Goal: Transaction & Acquisition: Obtain resource

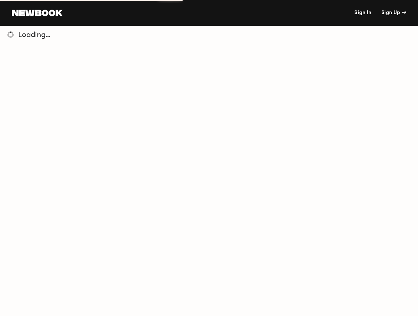
click at [368, 12] on link "Sign In" at bounding box center [362, 12] width 17 height 5
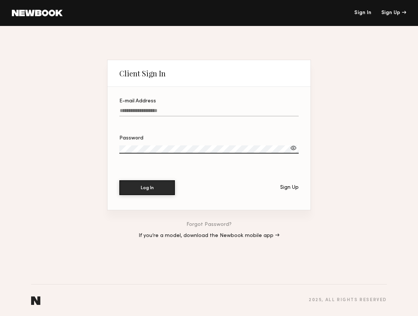
click at [176, 109] on input "E-mail Address" at bounding box center [208, 112] width 179 height 9
type input "**********"
click at [179, 139] on div "Password" at bounding box center [208, 138] width 179 height 5
click at [290, 146] on div at bounding box center [293, 147] width 7 height 7
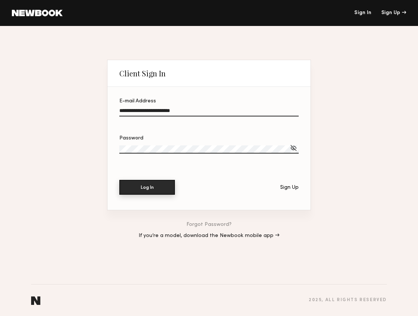
click at [123, 194] on button "Log In" at bounding box center [147, 187] width 56 height 15
click at [119, 180] on button "Log In" at bounding box center [147, 187] width 56 height 15
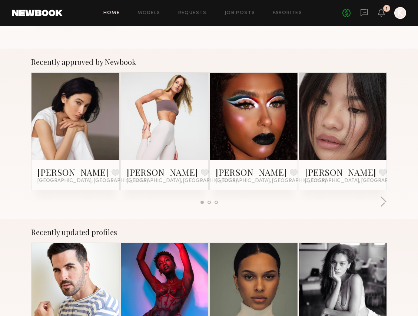
scroll to position [221, 0]
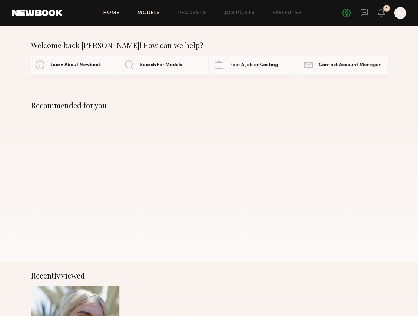
click at [155, 11] on link "Models" at bounding box center [148, 13] width 23 height 5
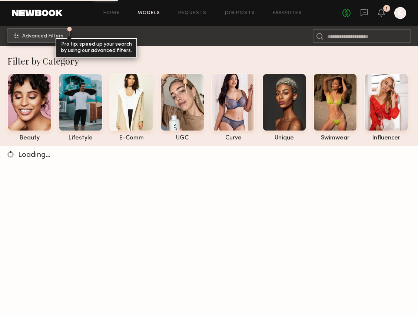
click at [41, 37] on span "Advanced Filters" at bounding box center [42, 36] width 41 height 5
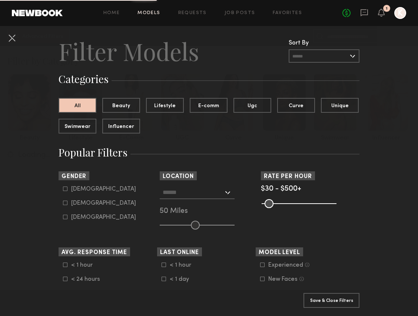
scroll to position [14, 0]
click at [63, 204] on icon at bounding box center [65, 202] width 4 height 4
type input "**"
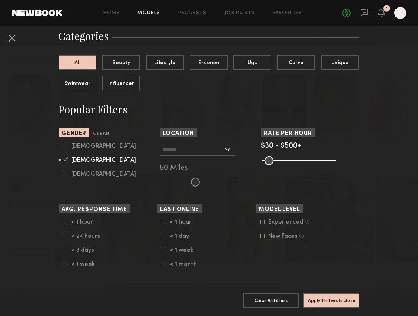
scroll to position [64, 0]
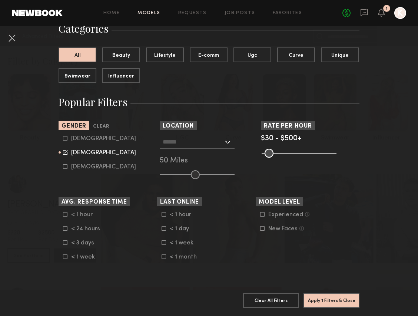
click at [64, 214] on icon at bounding box center [65, 214] width 4 height 4
click at [63, 229] on icon at bounding box center [65, 228] width 4 height 4
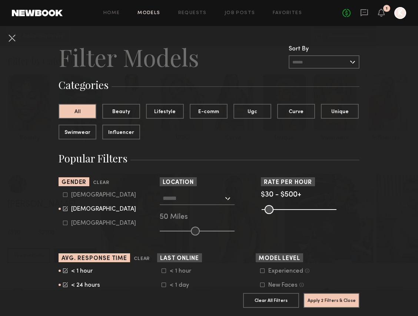
scroll to position [4, 0]
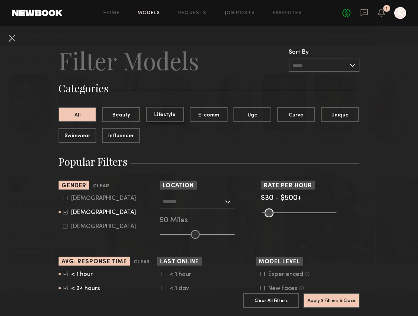
click at [164, 111] on button "Lifestyle" at bounding box center [165, 114] width 38 height 15
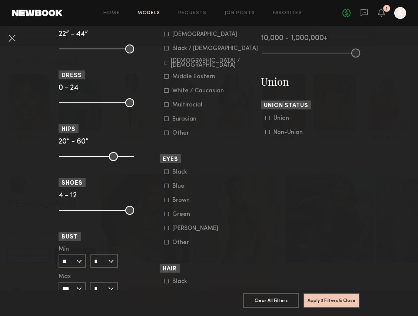
scroll to position [527, 0]
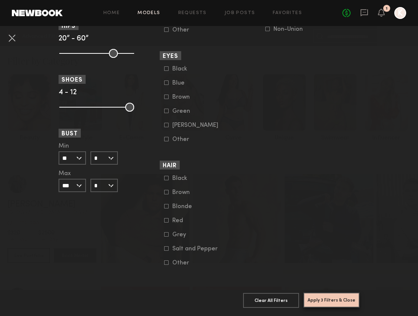
click at [326, 301] on button "Apply 3 Filters & Close" at bounding box center [331, 299] width 56 height 15
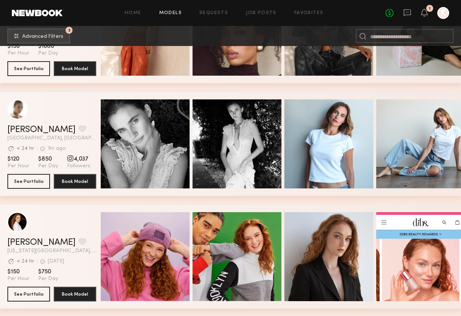
scroll to position [3026, 0]
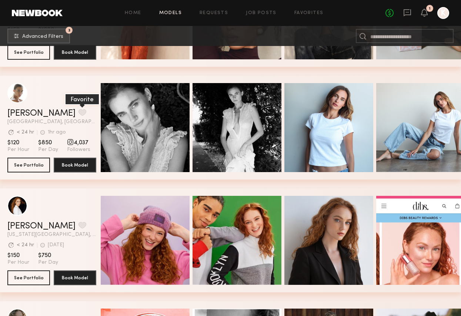
click at [79, 112] on button "grid" at bounding box center [83, 112] width 8 height 7
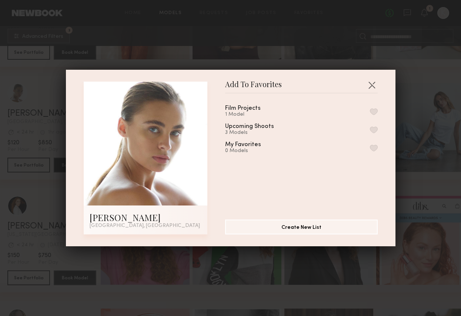
click at [377, 147] on button "button" at bounding box center [374, 147] width 8 height 7
click at [372, 82] on button "button" at bounding box center [372, 85] width 12 height 12
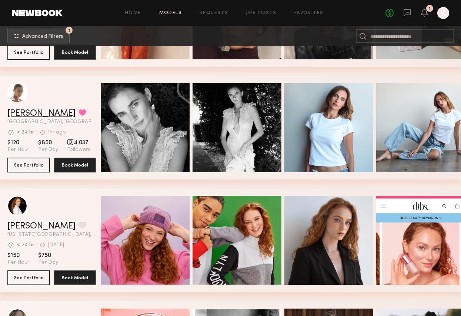
click at [23, 112] on link "Liv M." at bounding box center [41, 113] width 68 height 9
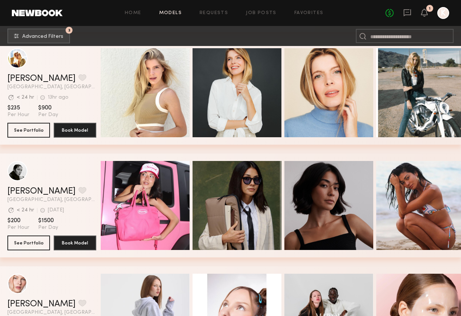
scroll to position [3469, 0]
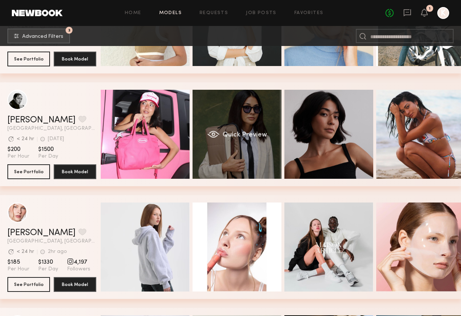
click at [233, 121] on div "Quick Preview" at bounding box center [237, 134] width 89 height 89
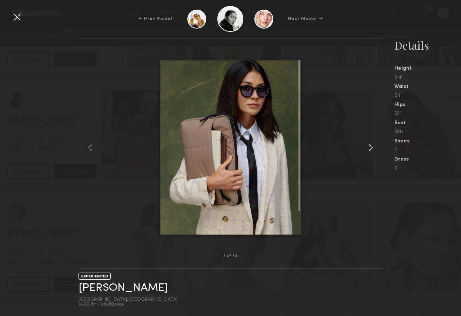
click at [369, 148] on common-icon at bounding box center [371, 148] width 12 height 12
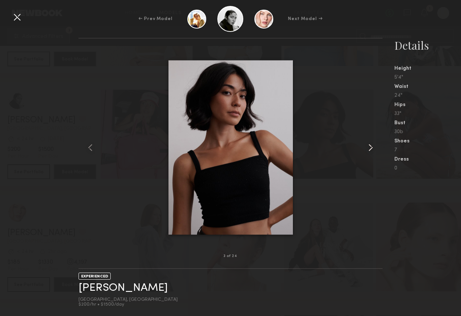
click at [369, 148] on common-icon at bounding box center [371, 148] width 12 height 12
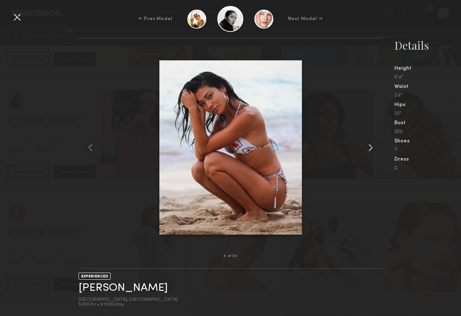
click at [369, 148] on common-icon at bounding box center [371, 148] width 12 height 12
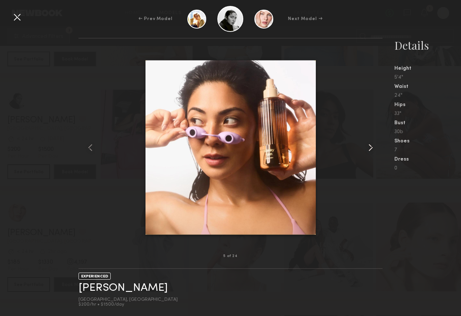
click at [369, 148] on common-icon at bounding box center [371, 148] width 12 height 12
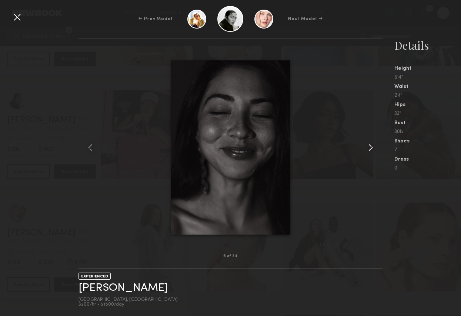
click at [369, 148] on common-icon at bounding box center [371, 148] width 12 height 12
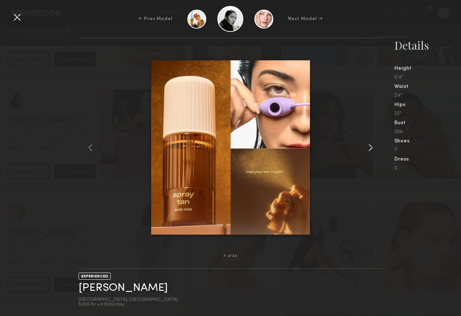
click at [369, 148] on common-icon at bounding box center [371, 148] width 12 height 12
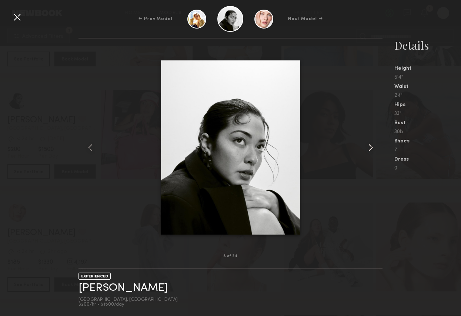
click at [369, 147] on common-icon at bounding box center [371, 148] width 12 height 12
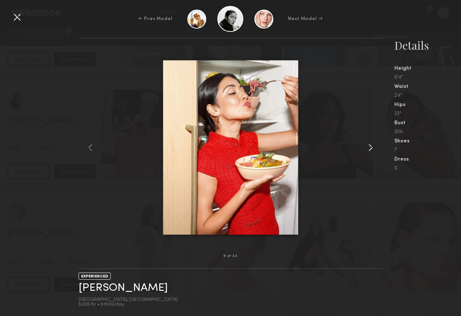
click at [369, 147] on common-icon at bounding box center [371, 148] width 12 height 12
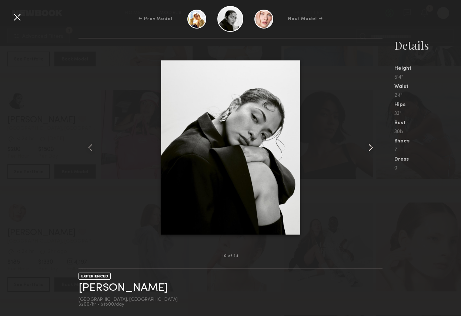
click at [369, 147] on common-icon at bounding box center [371, 148] width 12 height 12
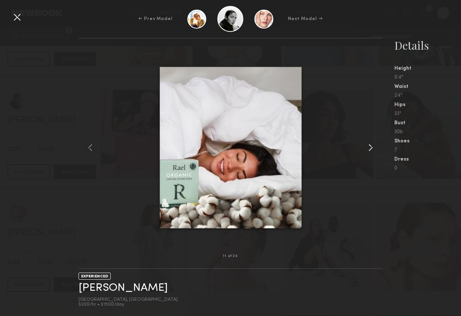
click at [369, 147] on common-icon at bounding box center [371, 148] width 12 height 12
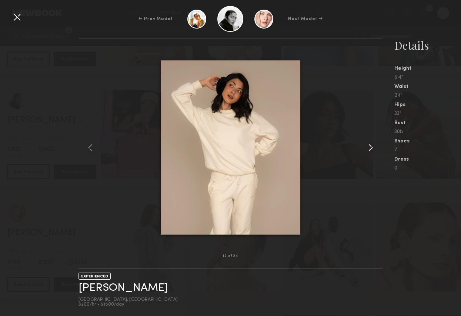
click at [369, 147] on common-icon at bounding box center [371, 148] width 12 height 12
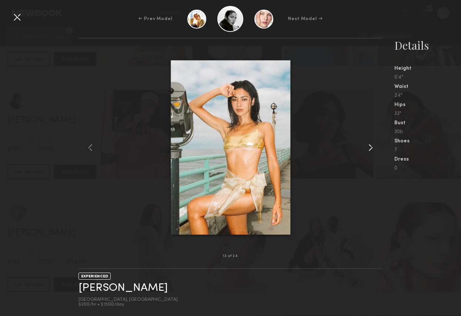
click at [369, 147] on common-icon at bounding box center [371, 148] width 12 height 12
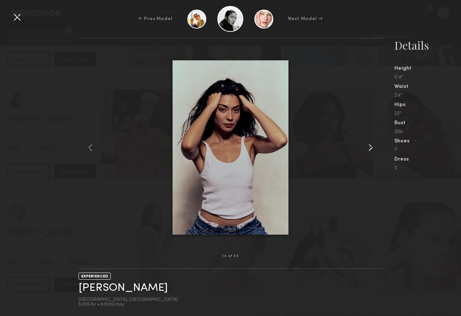
click at [369, 147] on common-icon at bounding box center [371, 148] width 12 height 12
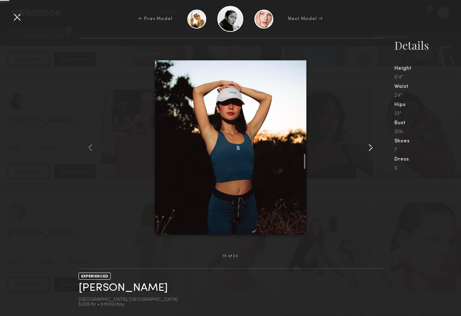
click at [369, 147] on common-icon at bounding box center [371, 148] width 12 height 12
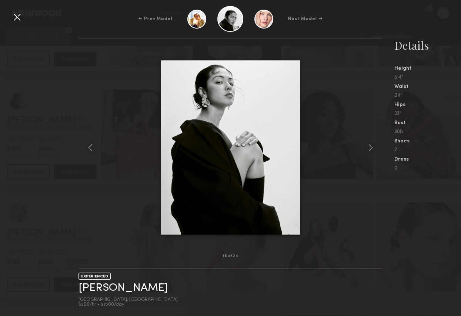
click at [15, 15] on div at bounding box center [17, 17] width 12 height 12
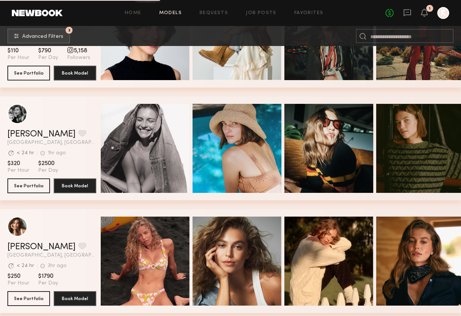
scroll to position [3792, 0]
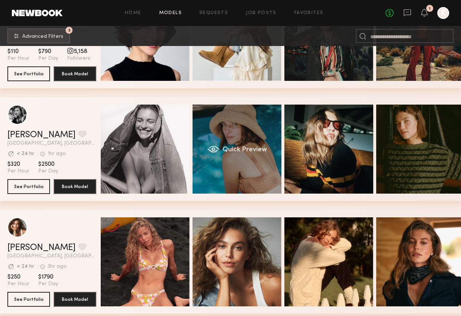
click at [256, 119] on div "Quick Preview" at bounding box center [237, 148] width 89 height 89
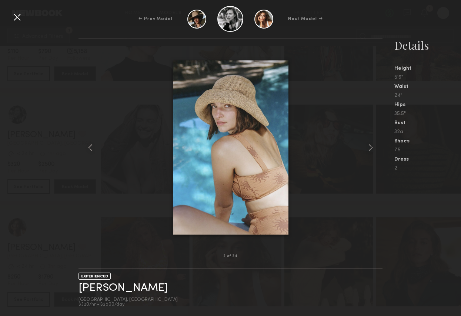
click at [369, 140] on div at bounding box center [231, 147] width 305 height 194
click at [372, 146] on common-icon at bounding box center [371, 148] width 12 height 12
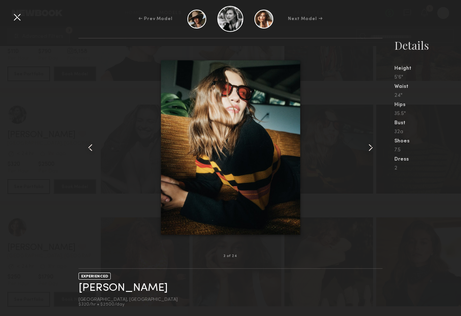
click at [372, 146] on common-icon at bounding box center [371, 148] width 12 height 12
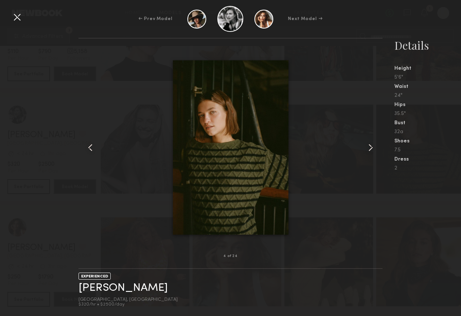
click at [372, 146] on common-icon at bounding box center [371, 148] width 12 height 12
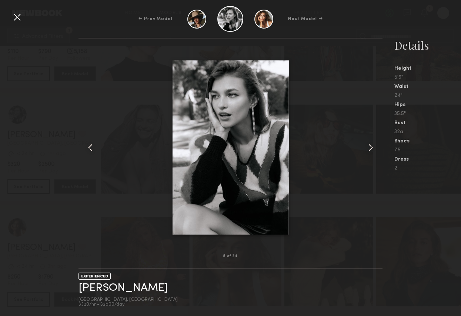
click at [372, 146] on common-icon at bounding box center [371, 148] width 12 height 12
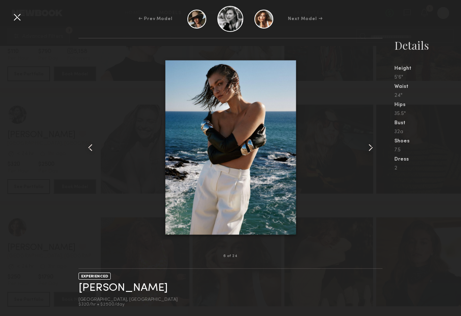
click at [372, 146] on common-icon at bounding box center [371, 148] width 12 height 12
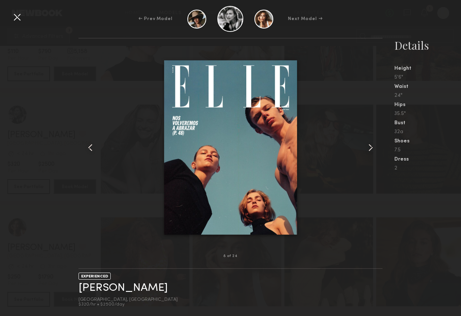
click at [372, 146] on common-icon at bounding box center [371, 148] width 12 height 12
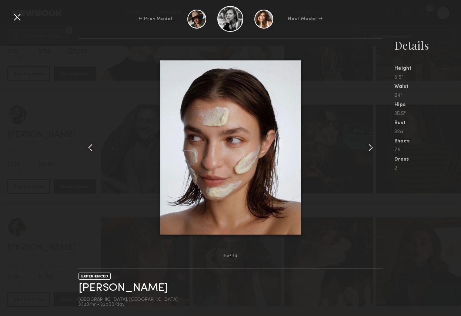
click at [372, 146] on common-icon at bounding box center [371, 148] width 12 height 12
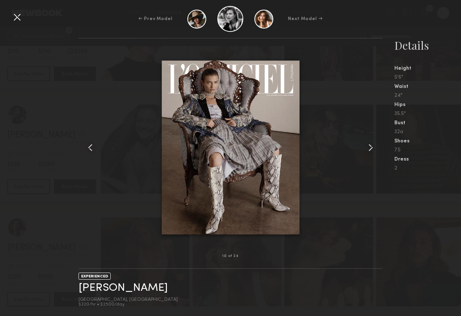
click at [372, 146] on common-icon at bounding box center [371, 148] width 12 height 12
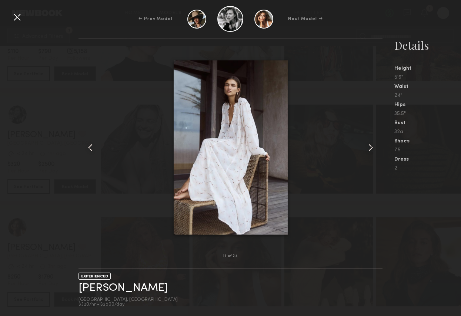
click at [372, 146] on common-icon at bounding box center [371, 148] width 12 height 12
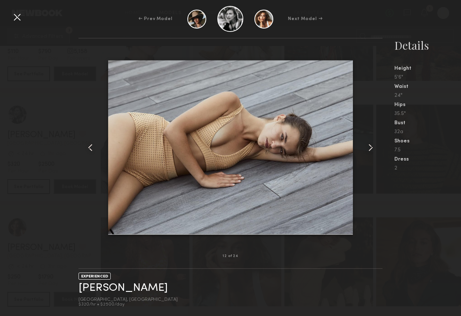
click at [372, 146] on common-icon at bounding box center [371, 148] width 12 height 12
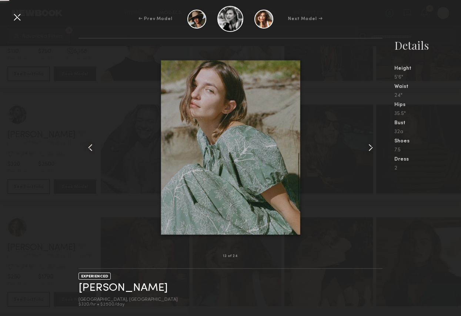
click at [372, 146] on common-icon at bounding box center [371, 148] width 12 height 12
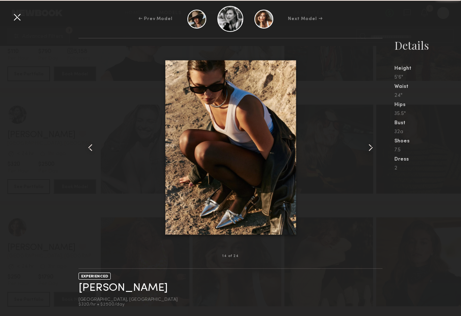
click at [372, 146] on common-icon at bounding box center [371, 148] width 12 height 12
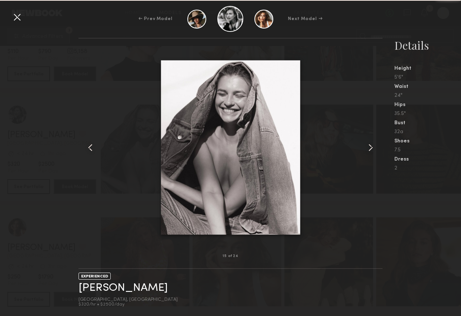
click at [372, 146] on common-icon at bounding box center [371, 148] width 12 height 12
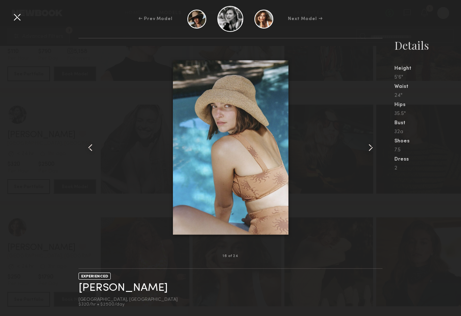
click at [18, 15] on div at bounding box center [17, 17] width 12 height 12
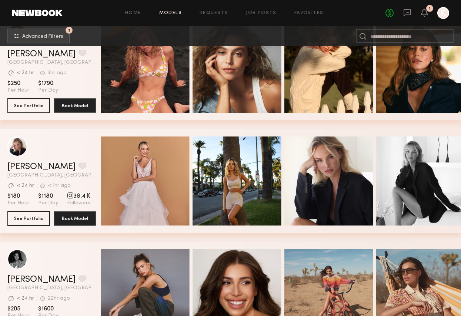
scroll to position [4001, 0]
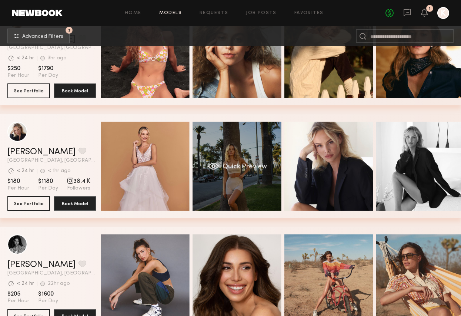
click at [269, 146] on div "Quick Preview" at bounding box center [237, 166] width 89 height 89
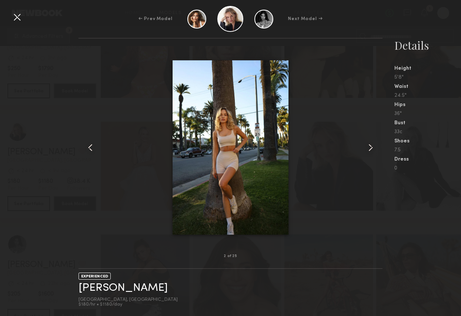
click at [368, 140] on div at bounding box center [231, 147] width 305 height 194
click at [370, 145] on common-icon at bounding box center [371, 148] width 12 height 12
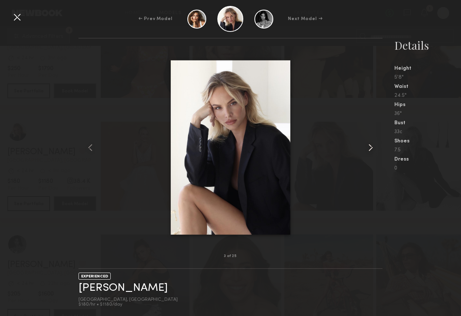
click at [370, 145] on common-icon at bounding box center [371, 148] width 12 height 12
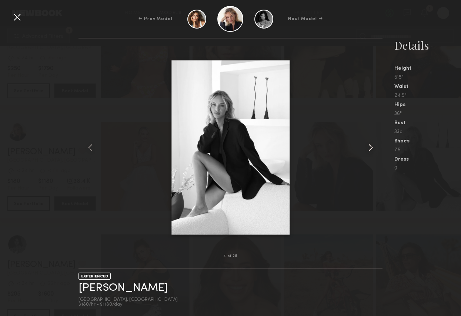
click at [370, 145] on common-icon at bounding box center [371, 148] width 12 height 12
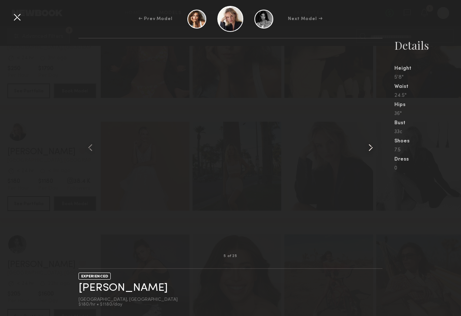
click at [370, 145] on common-icon at bounding box center [371, 148] width 12 height 12
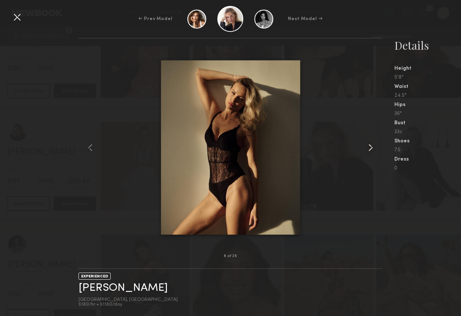
click at [370, 145] on common-icon at bounding box center [371, 148] width 12 height 12
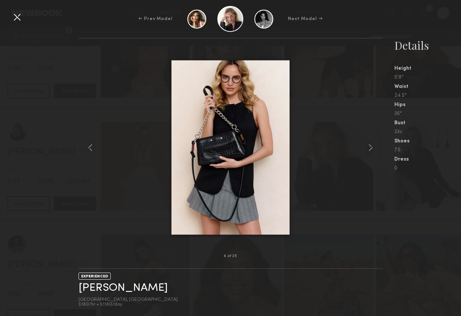
click at [14, 18] on div at bounding box center [17, 17] width 12 height 12
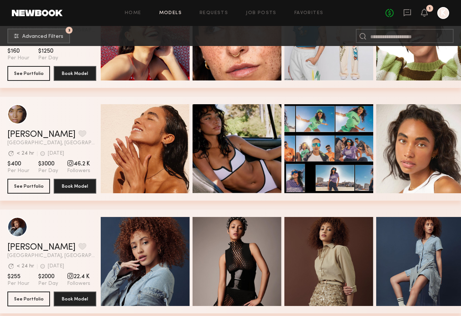
scroll to position [5370, 0]
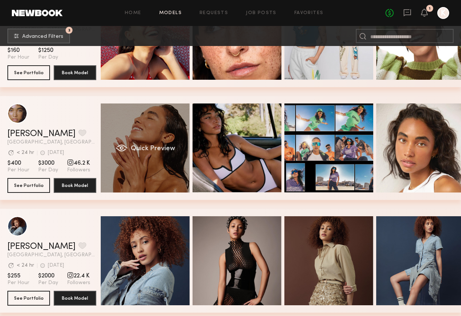
click at [130, 120] on div "Quick Preview" at bounding box center [145, 147] width 89 height 89
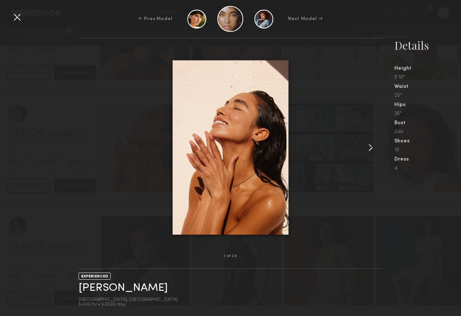
click at [373, 146] on common-icon at bounding box center [371, 148] width 12 height 12
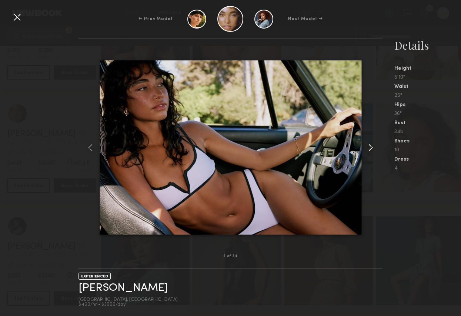
click at [373, 146] on common-icon at bounding box center [371, 148] width 12 height 12
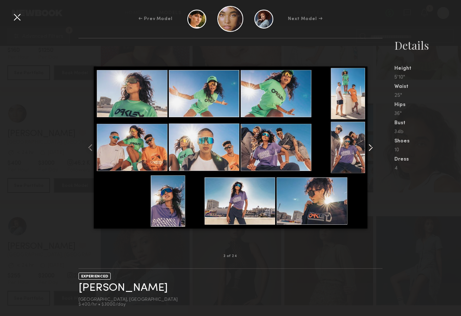
click at [372, 146] on common-icon at bounding box center [371, 148] width 12 height 12
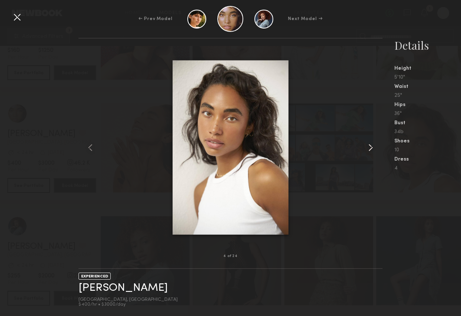
click at [372, 146] on common-icon at bounding box center [371, 148] width 12 height 12
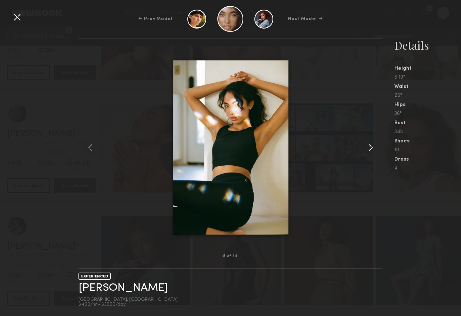
click at [372, 146] on common-icon at bounding box center [371, 148] width 12 height 12
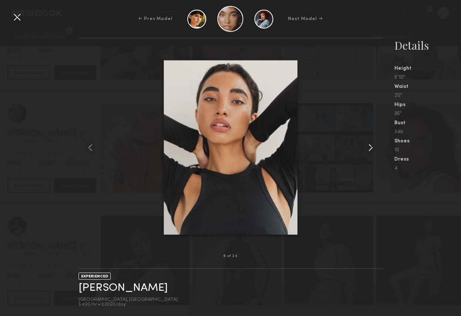
click at [372, 146] on common-icon at bounding box center [371, 148] width 12 height 12
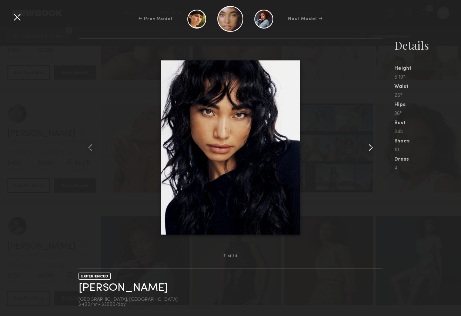
click at [372, 146] on common-icon at bounding box center [371, 148] width 12 height 12
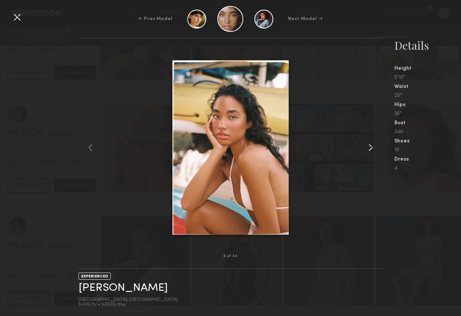
click at [372, 146] on common-icon at bounding box center [371, 148] width 12 height 12
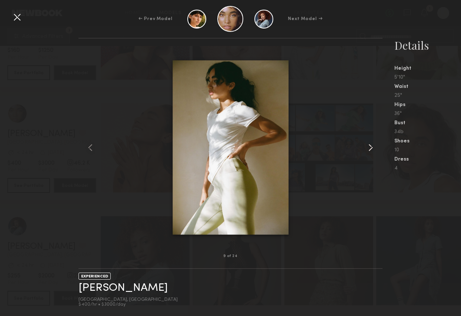
click at [372, 146] on common-icon at bounding box center [371, 148] width 12 height 12
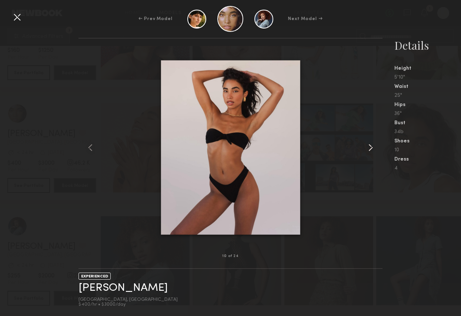
click at [372, 146] on common-icon at bounding box center [371, 148] width 12 height 12
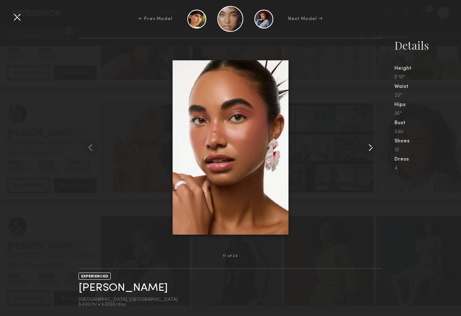
click at [372, 146] on common-icon at bounding box center [371, 148] width 12 height 12
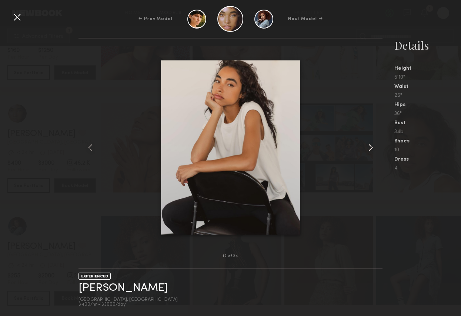
click at [372, 146] on common-icon at bounding box center [371, 148] width 12 height 12
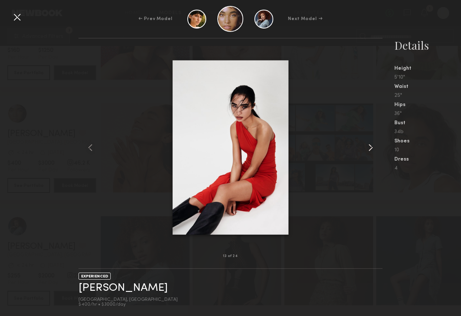
click at [372, 146] on common-icon at bounding box center [371, 148] width 12 height 12
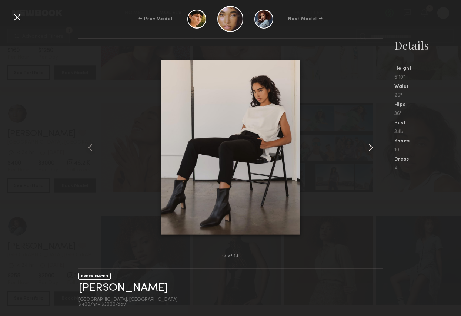
click at [372, 146] on common-icon at bounding box center [371, 148] width 12 height 12
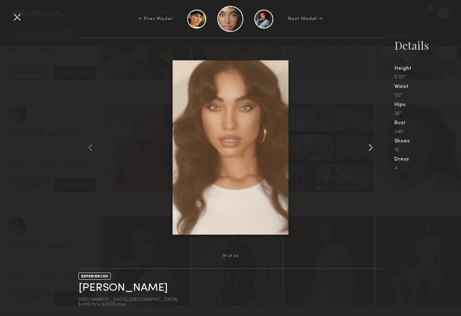
click at [372, 146] on common-icon at bounding box center [371, 148] width 12 height 12
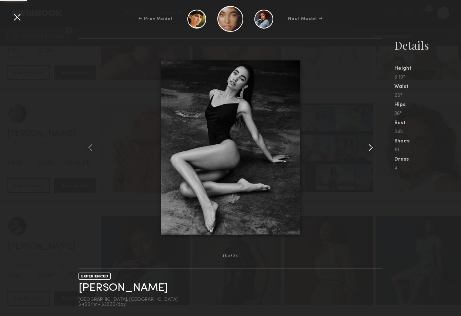
click at [372, 146] on common-icon at bounding box center [371, 148] width 12 height 12
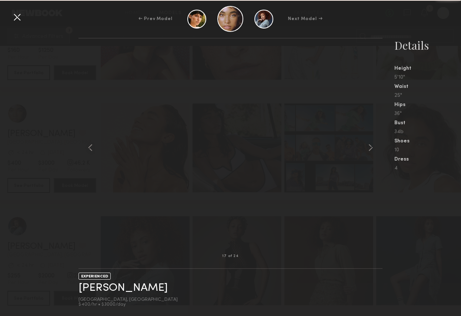
click at [372, 146] on common-icon at bounding box center [371, 148] width 12 height 12
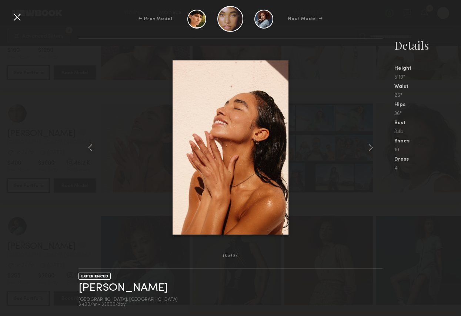
click at [372, 146] on common-icon at bounding box center [371, 148] width 12 height 12
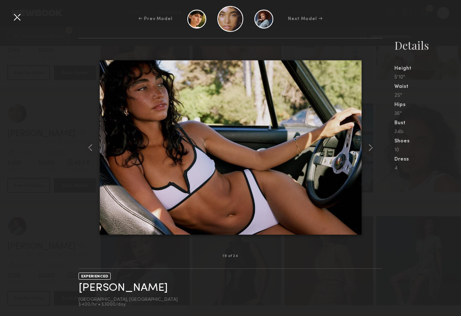
click at [372, 146] on common-icon at bounding box center [371, 148] width 12 height 12
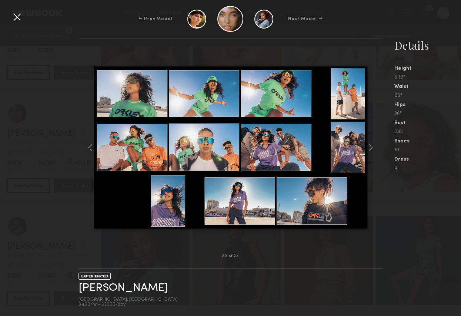
click at [372, 146] on common-icon at bounding box center [371, 148] width 12 height 12
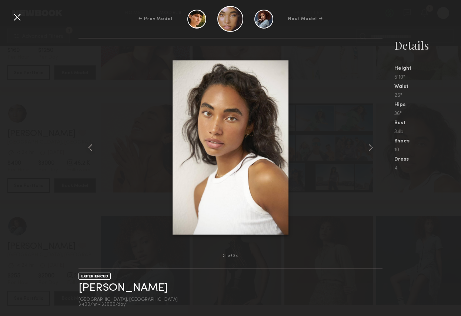
click at [16, 18] on div at bounding box center [17, 17] width 12 height 12
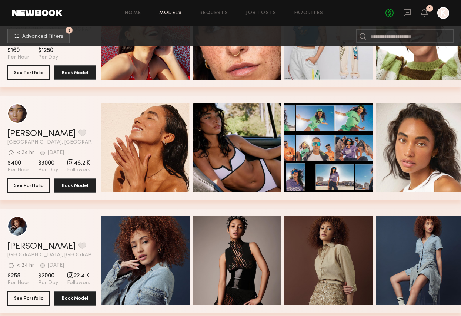
click at [75, 164] on span "46.2 K" at bounding box center [78, 162] width 23 height 7
click at [68, 163] on div "grid" at bounding box center [70, 162] width 7 height 7
click at [21, 179] on button "See Portfolio" at bounding box center [28, 184] width 43 height 15
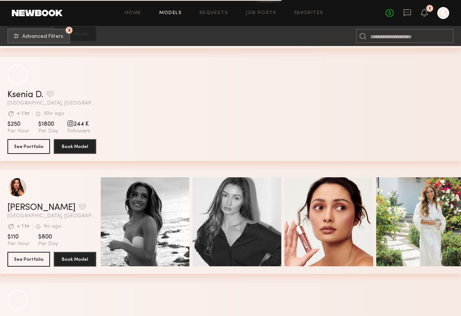
scroll to position [7426, 0]
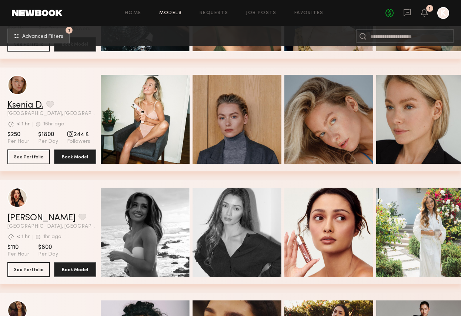
click at [29, 104] on link "Ksenia D." at bounding box center [25, 105] width 36 height 9
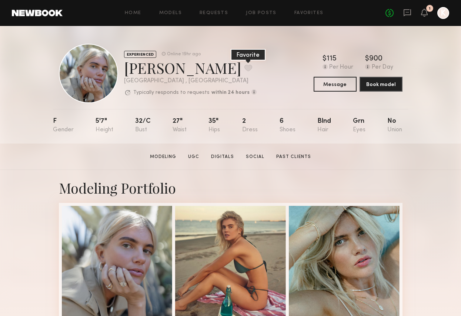
click at [245, 67] on button at bounding box center [249, 67] width 8 height 7
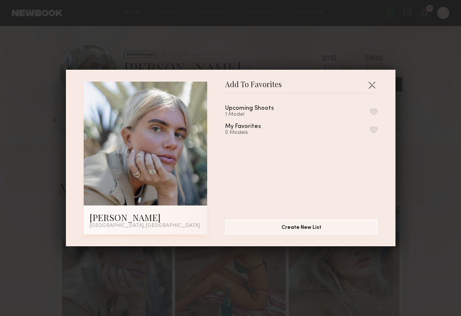
click at [271, 110] on div "Upcoming Shoots" at bounding box center [249, 108] width 49 height 6
click at [374, 110] on button "button" at bounding box center [374, 111] width 8 height 7
click at [418, 130] on div "Add To Favorites Katie B. Los Angeles, CA Add To Favorites Upcoming Shoots 2 Mo…" at bounding box center [230, 158] width 461 height 316
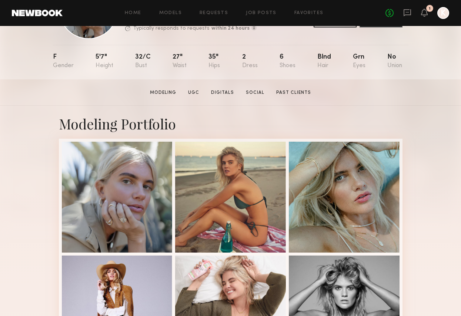
scroll to position [134, 0]
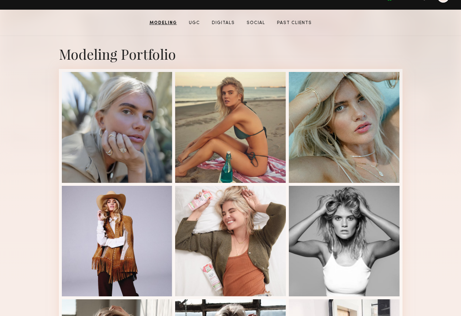
click at [418, 130] on div "Modeling Portfolio View More" at bounding box center [230, 296] width 461 height 520
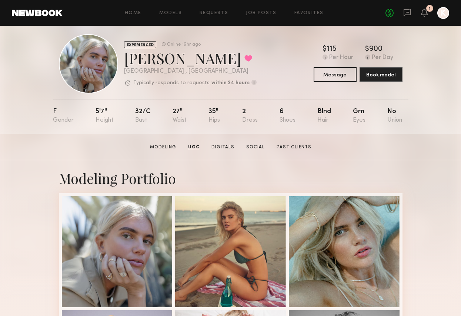
scroll to position [0, 0]
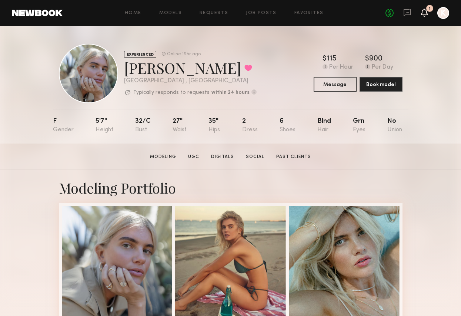
click at [418, 12] on icon at bounding box center [425, 12] width 6 height 5
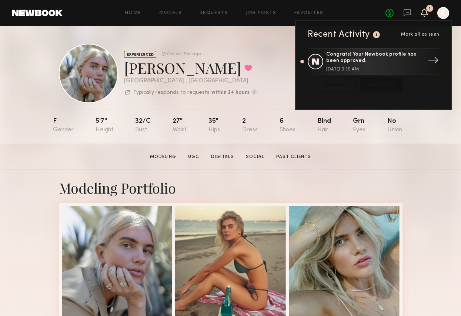
click at [401, 63] on div "Congrats! Your Newbook profile has been approved." at bounding box center [374, 57] width 96 height 13
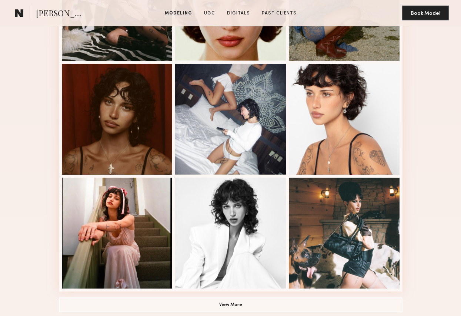
scroll to position [376, 0]
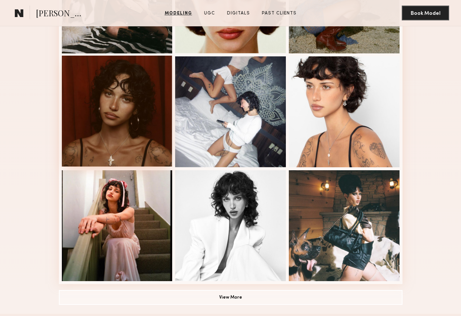
click at [119, 117] on div at bounding box center [117, 111] width 111 height 111
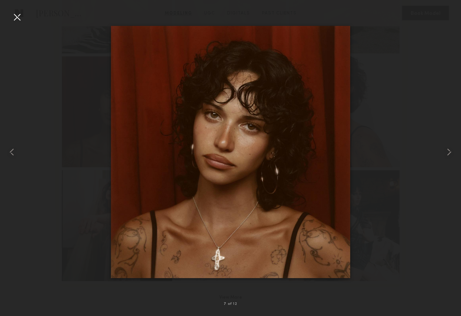
click at [16, 16] on div at bounding box center [17, 17] width 12 height 12
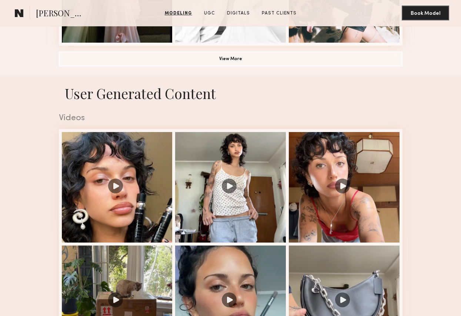
scroll to position [639, 0]
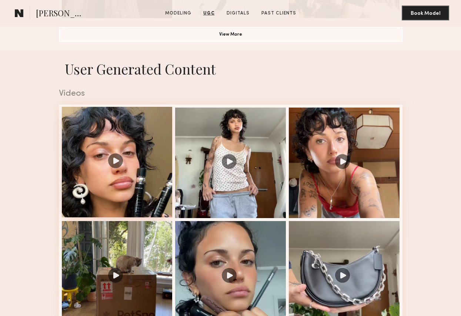
click at [127, 147] on div at bounding box center [117, 162] width 111 height 111
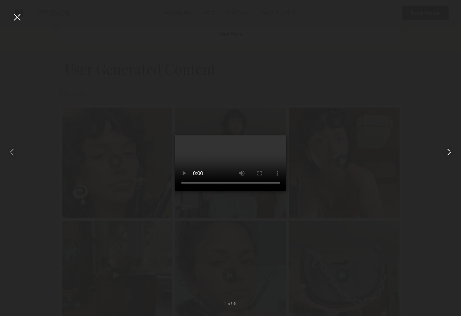
click at [418, 152] on common-icon at bounding box center [449, 152] width 12 height 12
click at [418, 148] on common-icon at bounding box center [449, 152] width 12 height 12
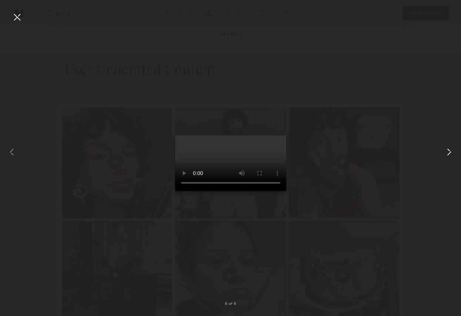
click at [418, 148] on common-icon at bounding box center [449, 152] width 12 height 12
click at [18, 16] on div at bounding box center [17, 17] width 12 height 12
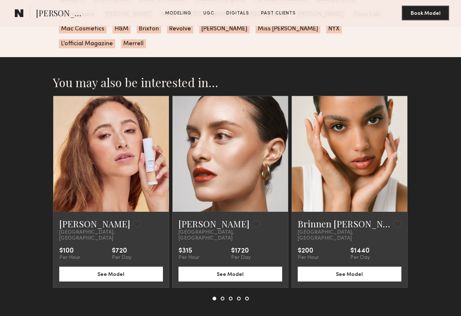
scroll to position [1846, 0]
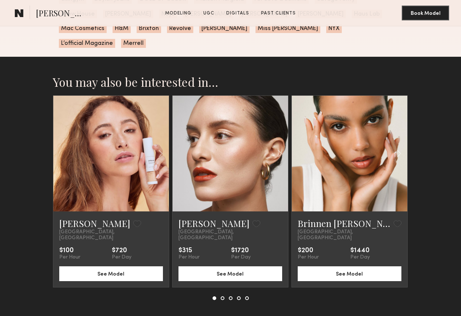
click at [238, 162] on link at bounding box center [229, 154] width 39 height 116
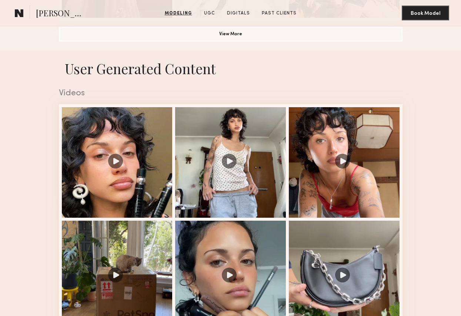
scroll to position [0, 0]
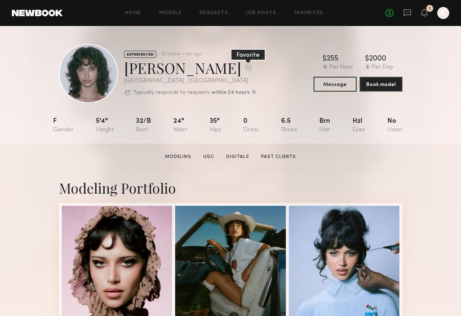
click at [245, 65] on button at bounding box center [249, 67] width 8 height 7
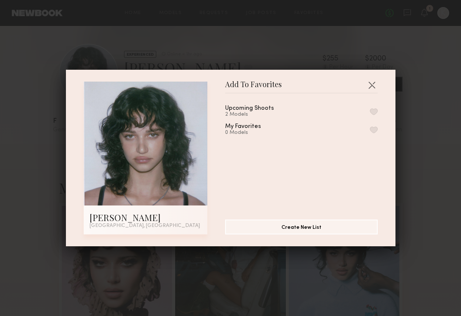
click at [373, 109] on button "button" at bounding box center [374, 111] width 8 height 7
click at [371, 84] on button "button" at bounding box center [372, 85] width 12 height 12
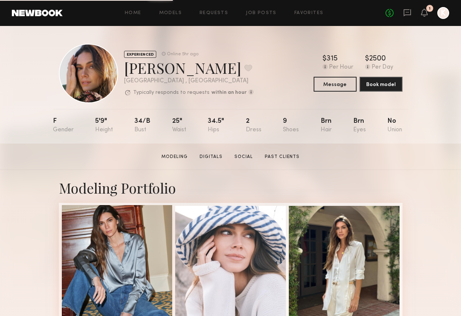
click at [143, 246] on div at bounding box center [117, 260] width 111 height 111
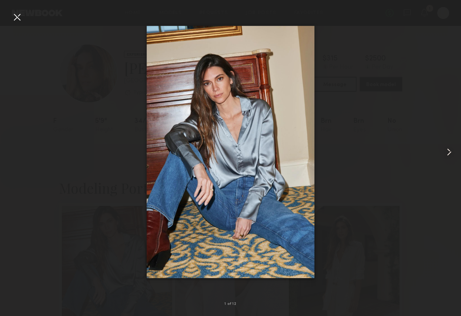
click at [418, 150] on common-icon at bounding box center [449, 152] width 12 height 12
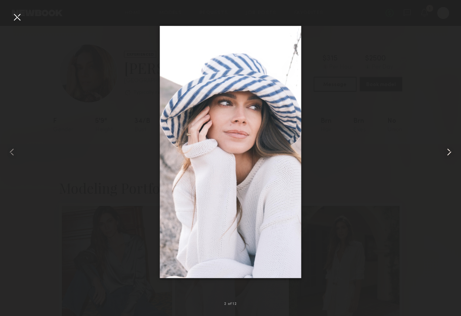
click at [418, 150] on common-icon at bounding box center [449, 152] width 12 height 12
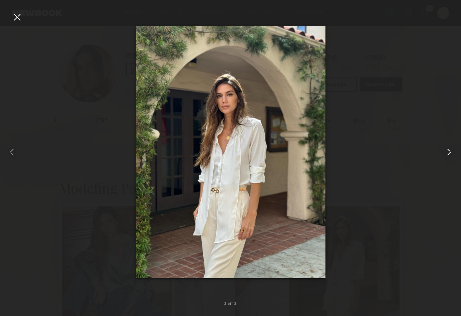
click at [418, 150] on common-icon at bounding box center [449, 152] width 12 height 12
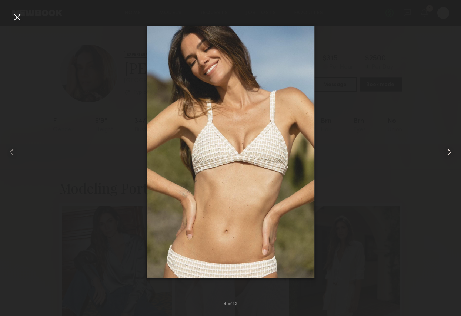
click at [418, 150] on common-icon at bounding box center [449, 152] width 12 height 12
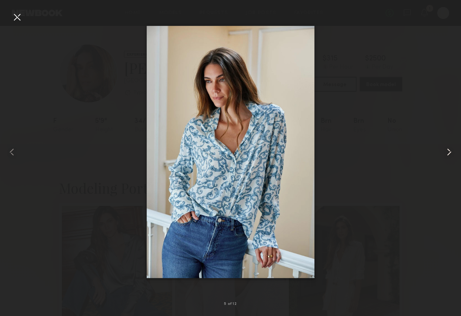
click at [418, 150] on common-icon at bounding box center [449, 152] width 12 height 12
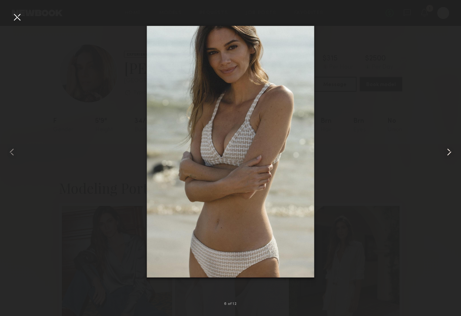
click at [418, 150] on common-icon at bounding box center [449, 152] width 12 height 12
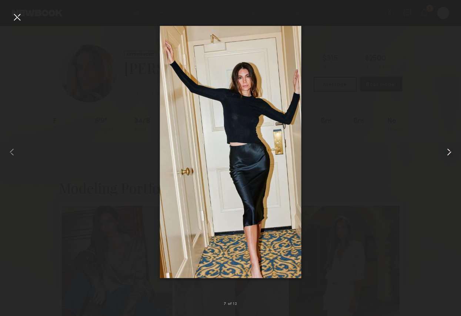
click at [418, 150] on common-icon at bounding box center [449, 152] width 12 height 12
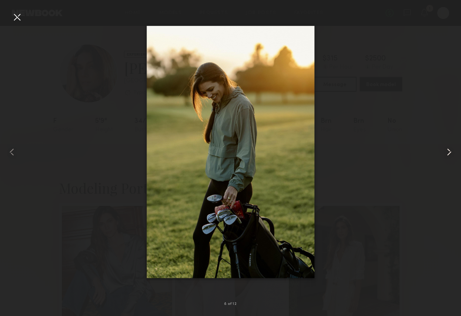
click at [418, 150] on common-icon at bounding box center [449, 152] width 12 height 12
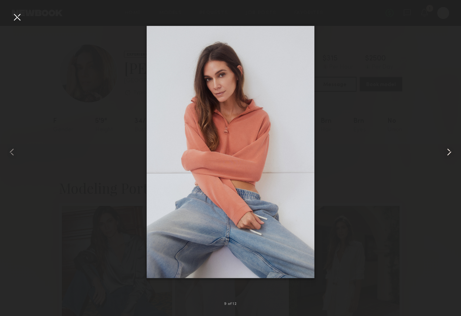
click at [418, 150] on common-icon at bounding box center [449, 152] width 12 height 12
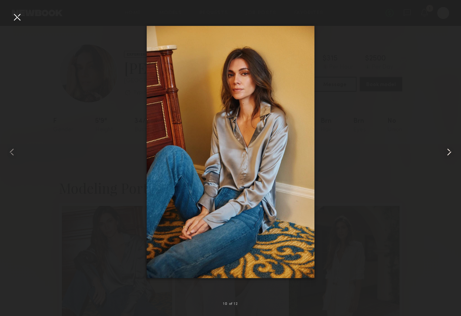
click at [418, 149] on common-icon at bounding box center [449, 152] width 12 height 12
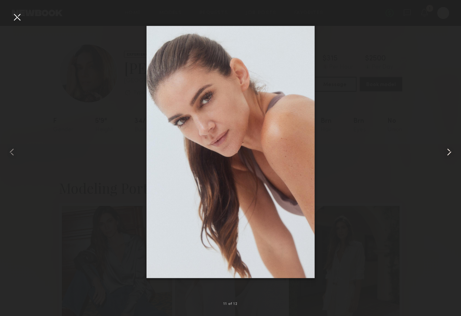
click at [418, 149] on common-icon at bounding box center [449, 152] width 12 height 12
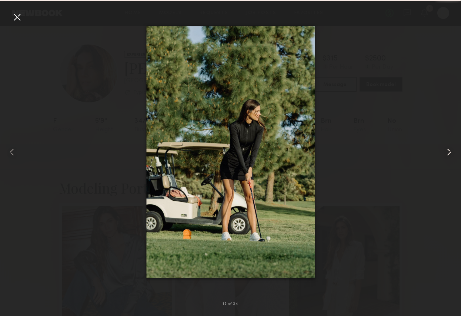
click at [418, 149] on common-icon at bounding box center [449, 152] width 12 height 12
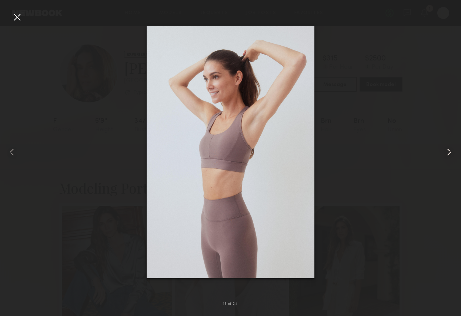
click at [418, 149] on common-icon at bounding box center [449, 152] width 12 height 12
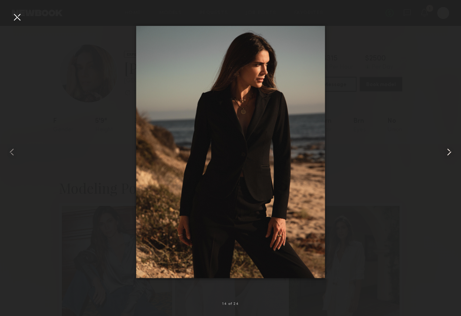
click at [418, 149] on common-icon at bounding box center [449, 152] width 12 height 12
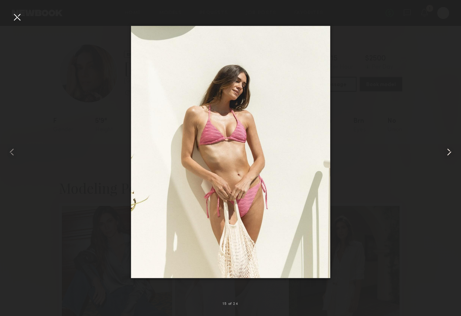
click at [418, 149] on common-icon at bounding box center [449, 152] width 12 height 12
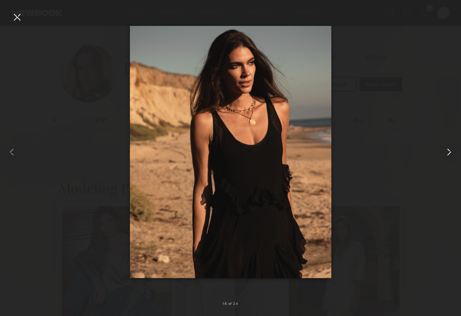
click at [418, 149] on common-icon at bounding box center [449, 152] width 12 height 12
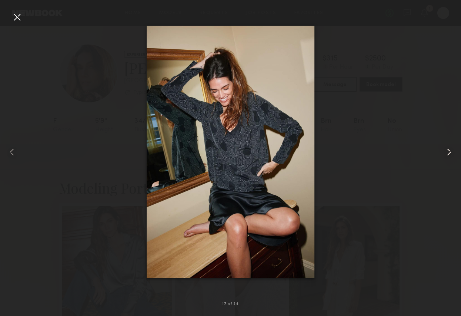
click at [418, 149] on common-icon at bounding box center [449, 152] width 12 height 12
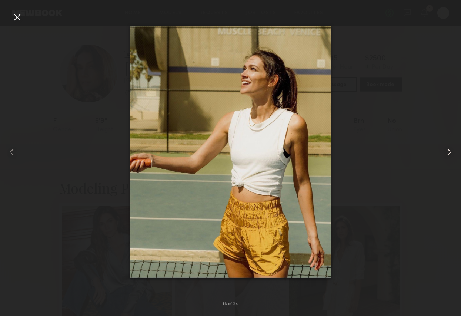
click at [418, 149] on common-icon at bounding box center [449, 152] width 12 height 12
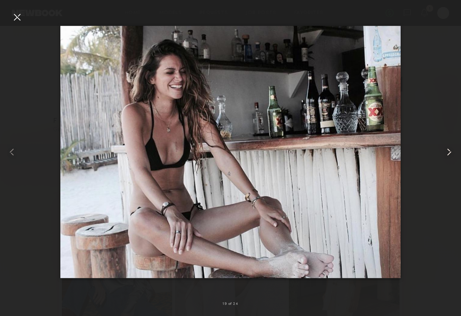
click at [418, 149] on common-icon at bounding box center [449, 152] width 12 height 12
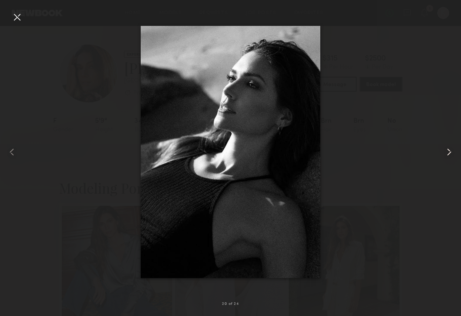
click at [418, 149] on common-icon at bounding box center [449, 152] width 12 height 12
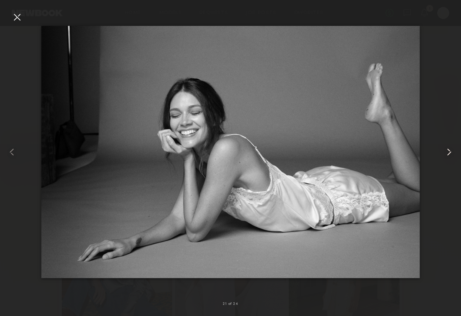
click at [418, 149] on common-icon at bounding box center [449, 152] width 12 height 12
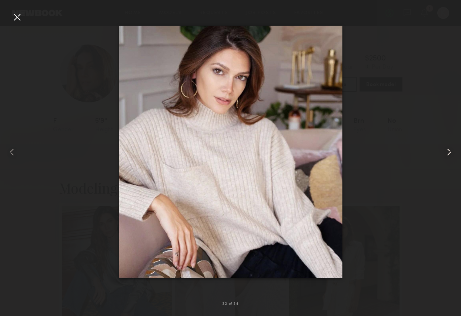
click at [418, 149] on common-icon at bounding box center [449, 152] width 12 height 12
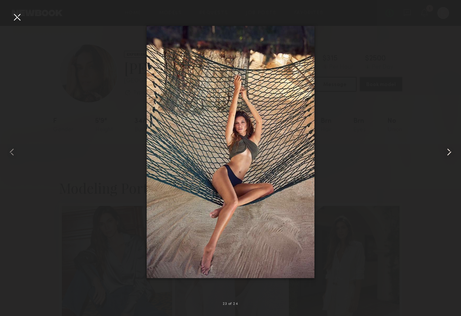
click at [418, 149] on common-icon at bounding box center [449, 152] width 12 height 12
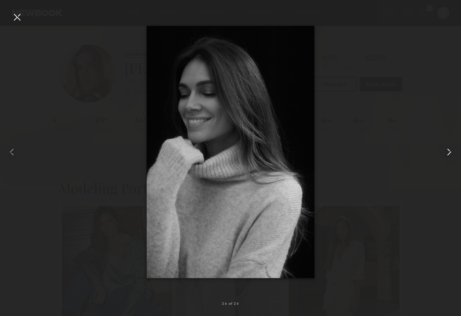
click at [418, 149] on common-icon at bounding box center [449, 152] width 12 height 12
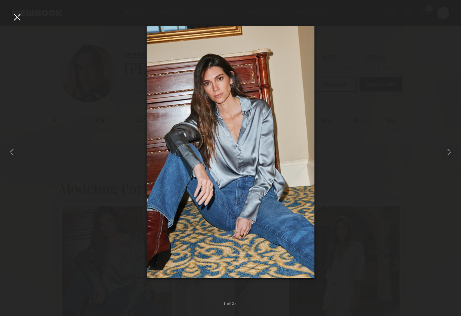
click at [16, 14] on div at bounding box center [17, 17] width 12 height 12
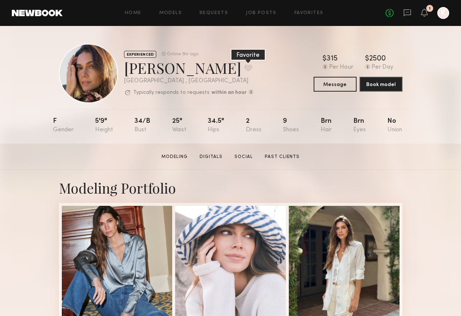
click at [245, 67] on button at bounding box center [249, 67] width 8 height 7
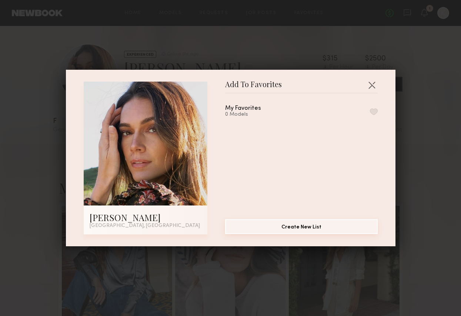
click at [304, 227] on button "Create New List" at bounding box center [301, 226] width 153 height 15
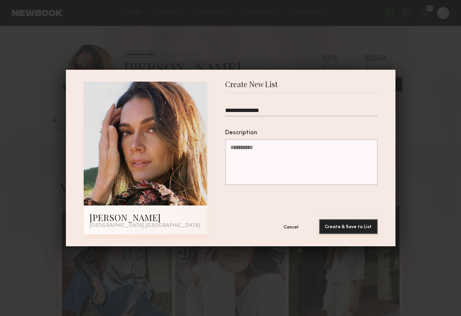
type input "**********"
click at [337, 219] on button "Create & Save to List" at bounding box center [348, 226] width 59 height 15
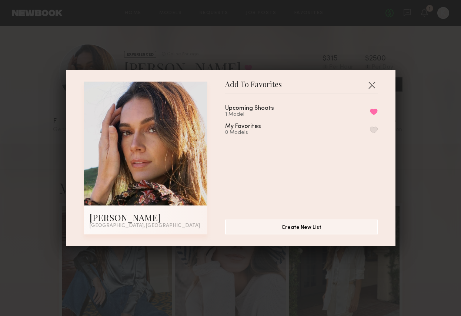
click at [202, 38] on div "Add To Favorites Carrie A. Newport Beach, CA Add To Favorites Upcoming Shoots 1…" at bounding box center [230, 158] width 461 height 316
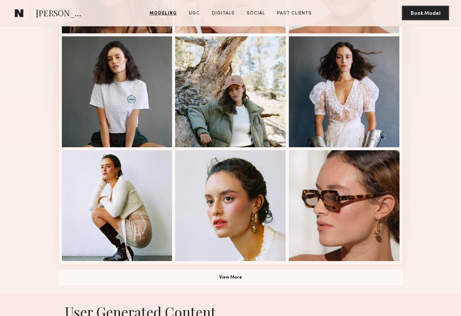
scroll to position [423, 0]
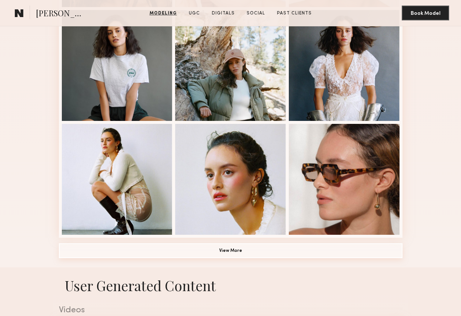
click at [227, 252] on button "View More" at bounding box center [231, 250] width 344 height 15
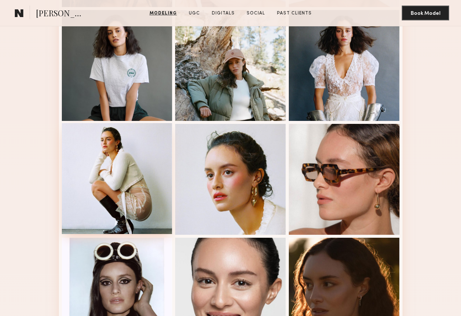
click at [143, 180] on div at bounding box center [117, 178] width 111 height 111
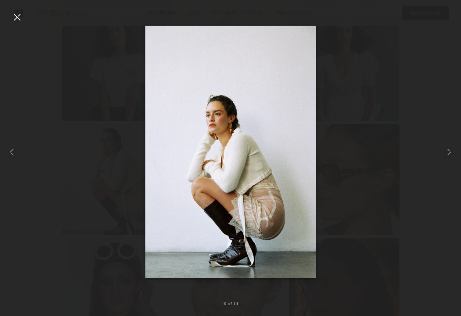
click at [17, 15] on div at bounding box center [17, 17] width 12 height 12
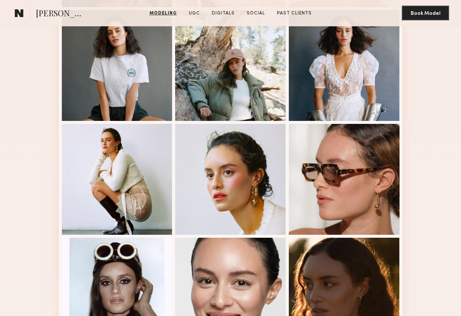
scroll to position [636, 0]
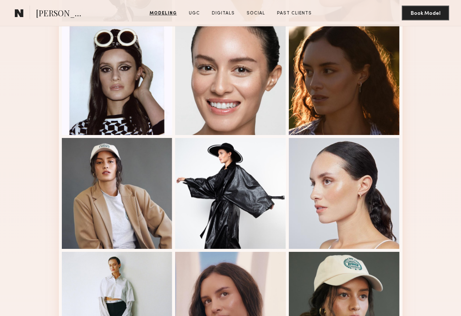
click at [423, 112] on div "Modeling Portfolio" at bounding box center [230, 11] width 461 height 954
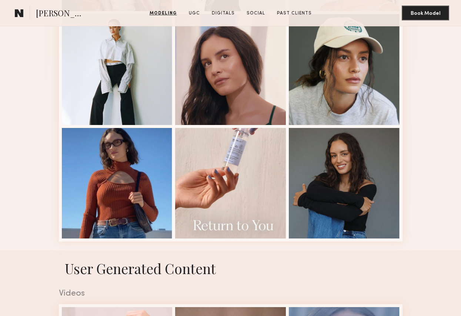
scroll to position [902, 0]
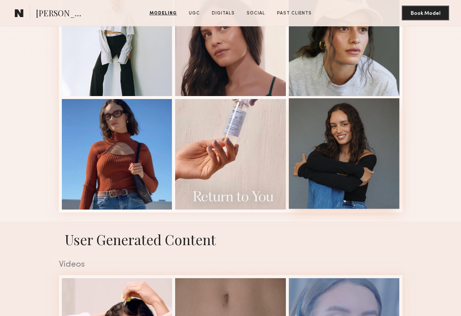
click at [353, 136] on div at bounding box center [344, 153] width 111 height 111
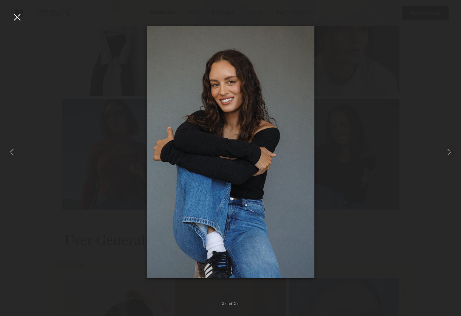
click at [14, 11] on div at bounding box center [17, 17] width 12 height 12
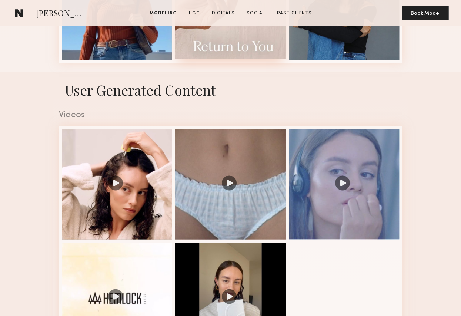
scroll to position [1085, 0]
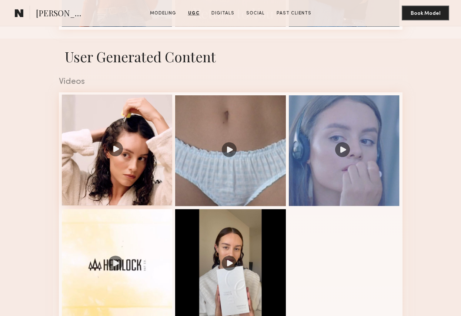
click at [101, 137] on div at bounding box center [117, 149] width 111 height 111
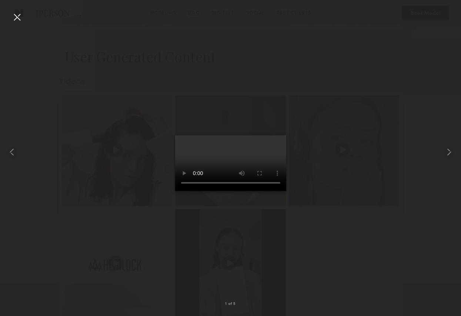
click at [16, 12] on div at bounding box center [17, 17] width 12 height 12
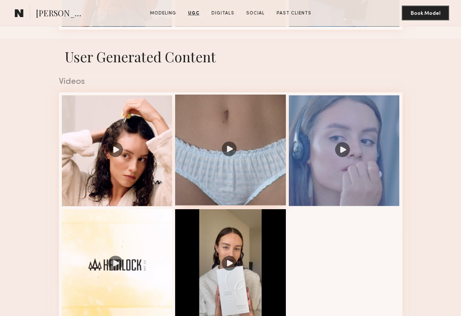
scroll to position [1190, 0]
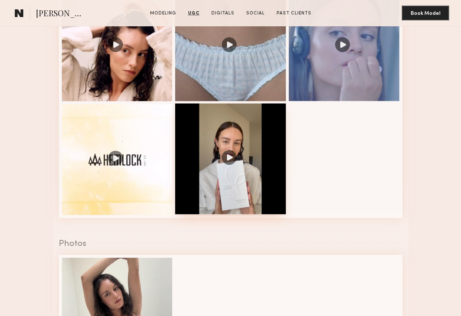
click at [257, 154] on div at bounding box center [230, 158] width 111 height 111
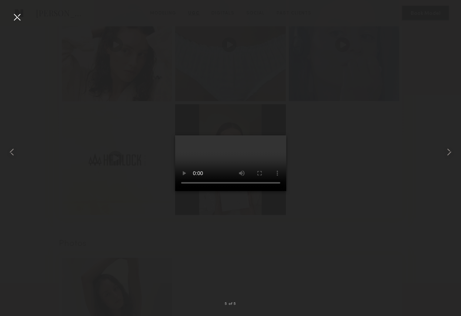
click at [17, 16] on div at bounding box center [17, 17] width 12 height 12
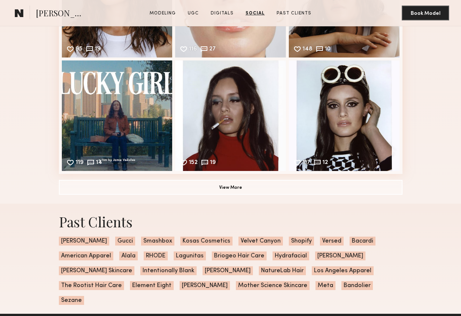
scroll to position [1938, 0]
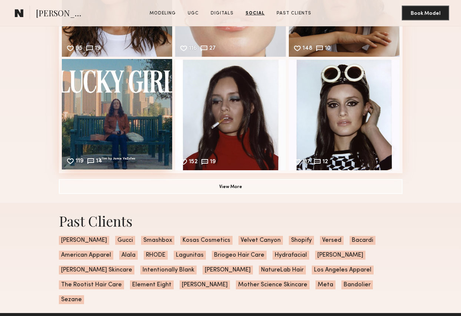
click at [147, 106] on div "119 14 Likes & comments displayed to show model’s engagement" at bounding box center [117, 114] width 111 height 111
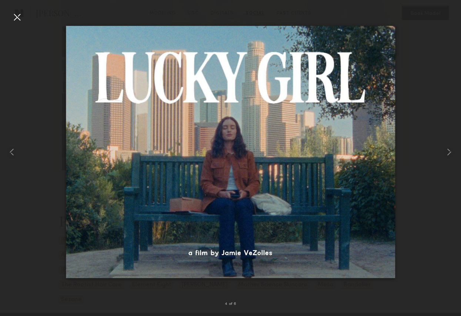
click at [19, 17] on div at bounding box center [17, 17] width 12 height 12
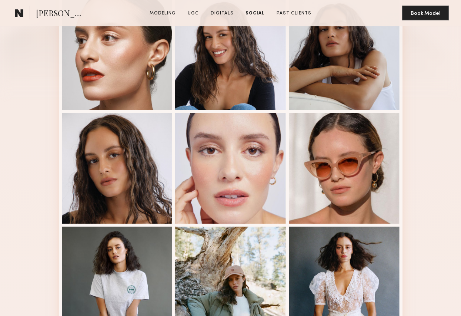
scroll to position [0, 0]
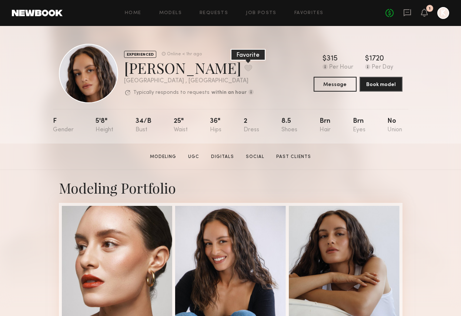
click at [245, 68] on button at bounding box center [249, 67] width 8 height 7
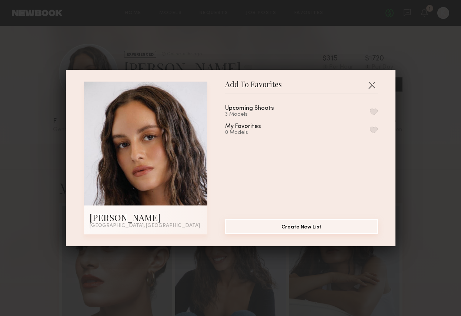
click at [282, 223] on button "Create New List" at bounding box center [301, 226] width 153 height 15
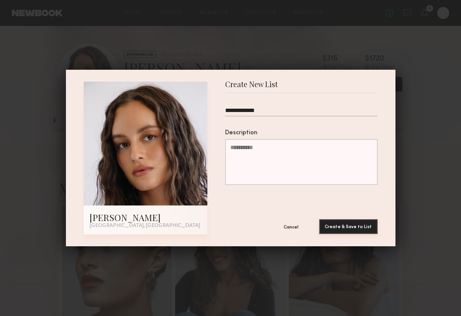
type input "**********"
click at [342, 225] on button "Create & Save to List" at bounding box center [348, 226] width 59 height 15
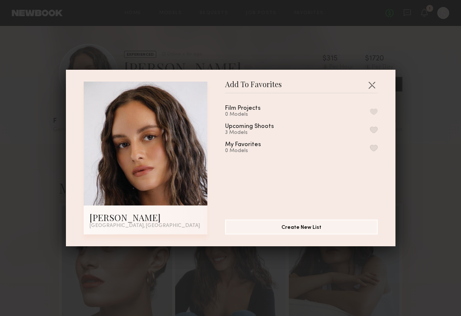
click at [182, 51] on div "Add To Favorites [PERSON_NAME] [GEOGRAPHIC_DATA], [GEOGRAPHIC_DATA] Add To Favo…" at bounding box center [230, 158] width 461 height 316
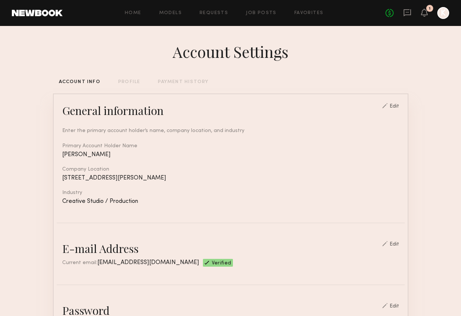
click at [123, 80] on div "PROFILE" at bounding box center [129, 82] width 22 height 5
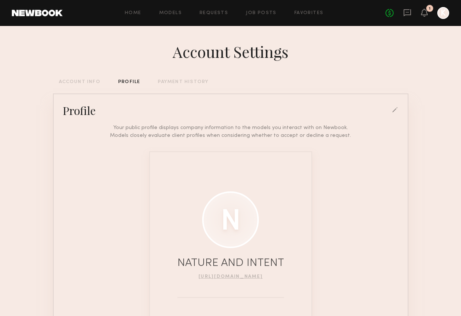
click at [170, 81] on div "PAYMENT HISTORY" at bounding box center [183, 82] width 51 height 5
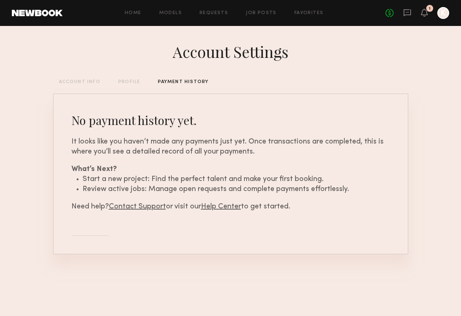
click at [443, 6] on header "Home Models Requests Job Posts Favorites Sign Out No fees up to $5,000 1 K" at bounding box center [230, 13] width 461 height 26
click at [443, 12] on div at bounding box center [444, 13] width 12 height 12
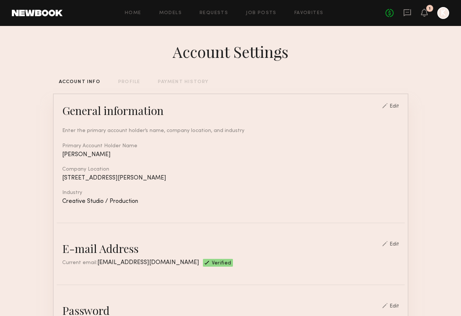
click at [55, 17] on header "Home Models Requests Job Posts Favorites Sign Out No fees up to $5,000 1 K" at bounding box center [230, 13] width 461 height 26
click at [53, 12] on link at bounding box center [37, 13] width 51 height 7
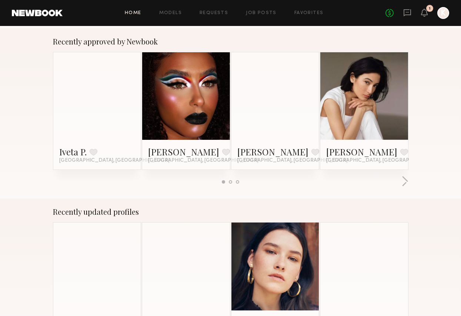
scroll to position [290, 0]
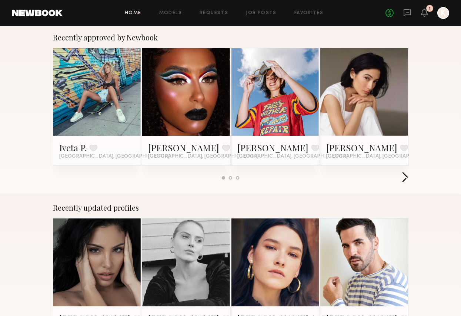
click at [407, 176] on button "button" at bounding box center [405, 178] width 7 height 12
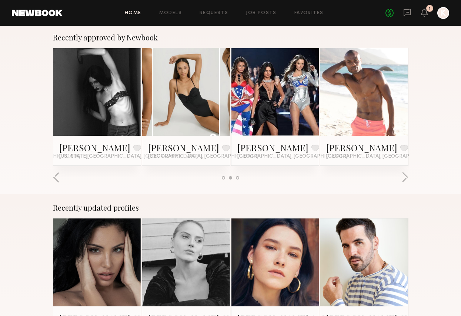
click at [412, 177] on div "Recently approved by Newbook Iveta P. Favorite Los Angeles, CA Vivica P. Favori…" at bounding box center [230, 109] width 461 height 170
click at [407, 177] on button "button" at bounding box center [405, 178] width 7 height 12
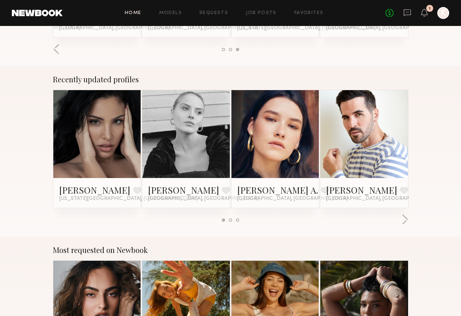
scroll to position [436, 0]
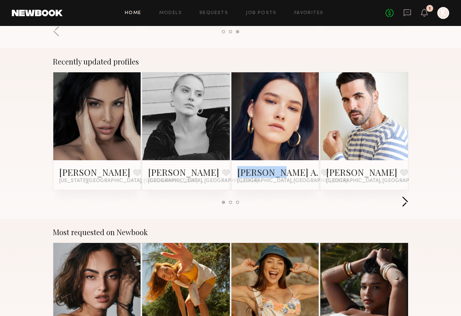
click at [405, 202] on button "button" at bounding box center [405, 202] width 7 height 12
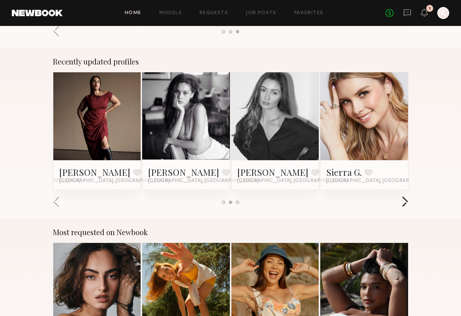
click at [405, 202] on button "button" at bounding box center [405, 202] width 7 height 12
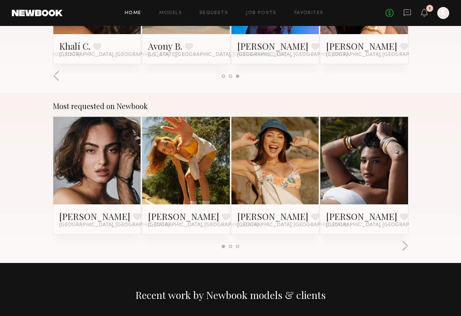
scroll to position [561, 0]
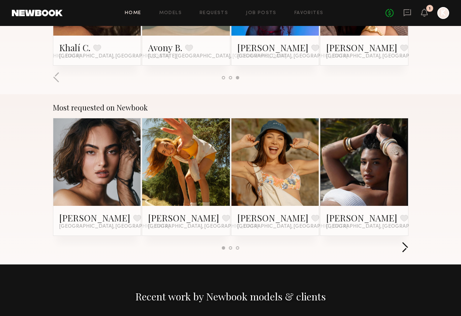
click at [403, 244] on button "button" at bounding box center [405, 248] width 7 height 12
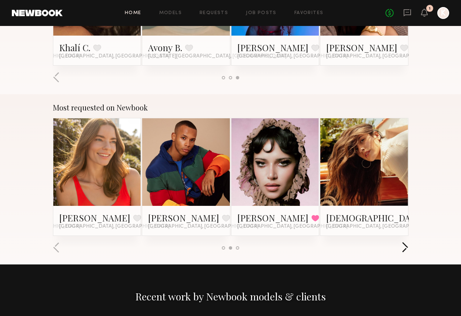
scroll to position [573, 0]
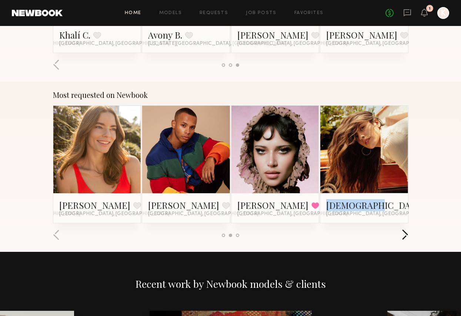
click at [406, 233] on button "button" at bounding box center [405, 235] width 7 height 12
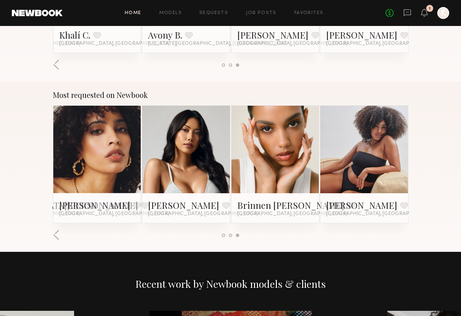
click at [406, 233] on div at bounding box center [231, 235] width 356 height 12
click at [170, 204] on link "Ericka B." at bounding box center [183, 205] width 71 height 12
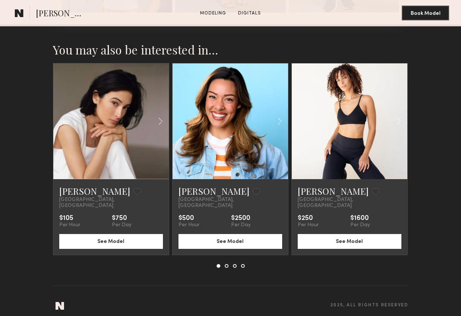
scroll to position [938, 0]
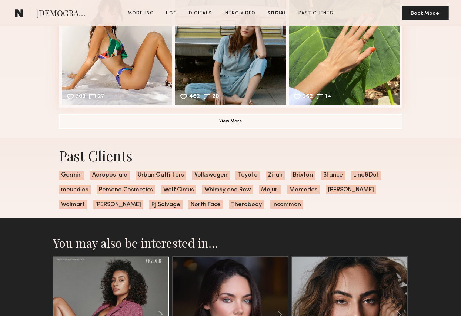
scroll to position [2230, 0]
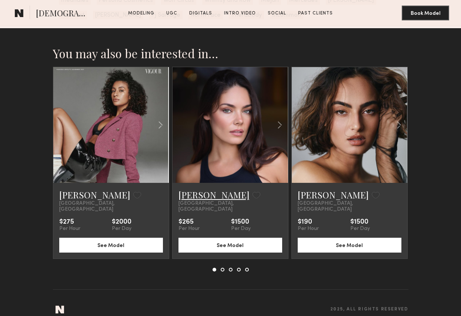
click at [193, 192] on link "[PERSON_NAME]" at bounding box center [214, 195] width 71 height 12
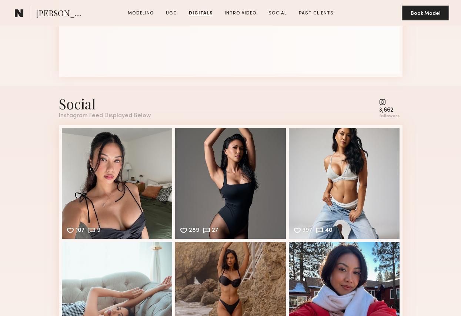
scroll to position [1562, 0]
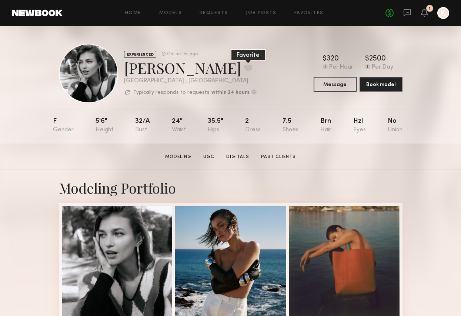
click at [245, 65] on button at bounding box center [249, 67] width 8 height 7
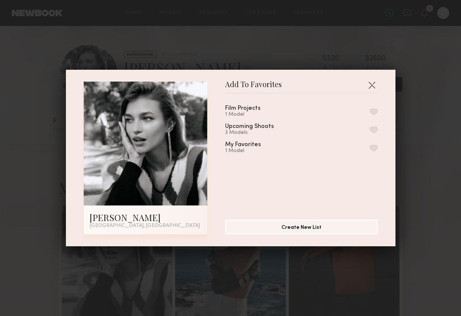
click at [336, 131] on div "Upcoming Shoots 3 Models" at bounding box center [301, 129] width 153 height 12
click at [373, 128] on button "button" at bounding box center [374, 129] width 8 height 7
click at [372, 81] on button "button" at bounding box center [372, 85] width 12 height 12
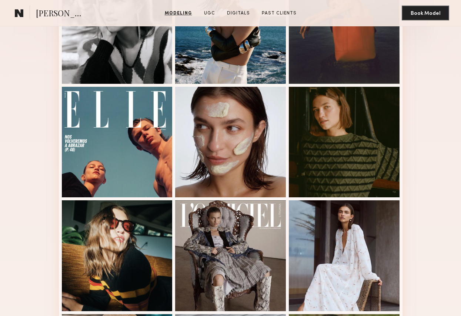
scroll to position [248, 0]
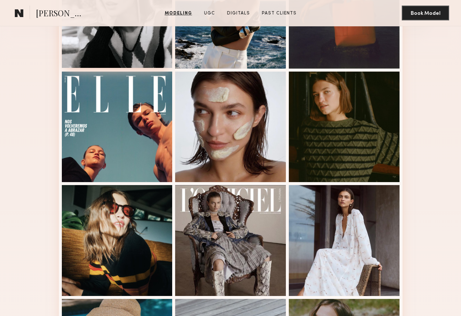
click at [142, 44] on div at bounding box center [117, 12] width 111 height 111
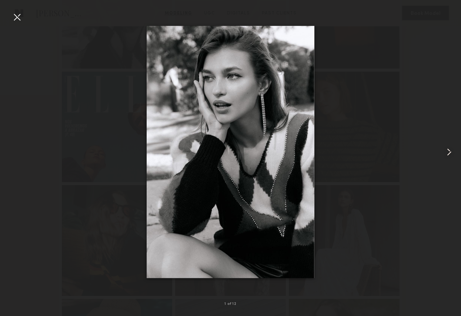
click at [450, 150] on common-icon at bounding box center [449, 152] width 12 height 12
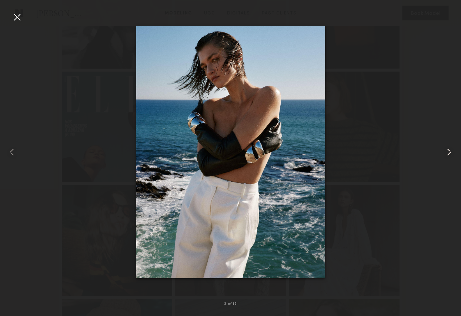
click at [449, 150] on common-icon at bounding box center [449, 152] width 12 height 12
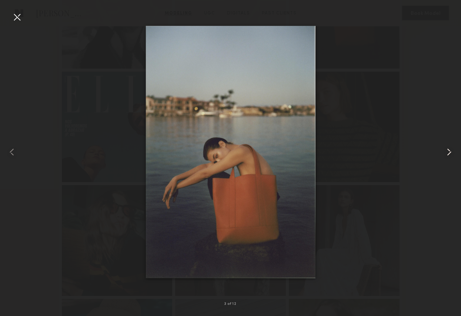
click at [449, 150] on common-icon at bounding box center [449, 152] width 12 height 12
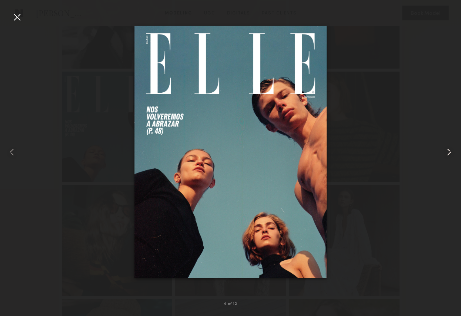
click at [449, 150] on common-icon at bounding box center [449, 152] width 12 height 12
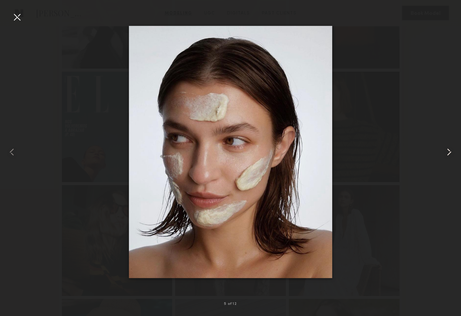
click at [449, 150] on common-icon at bounding box center [449, 152] width 12 height 12
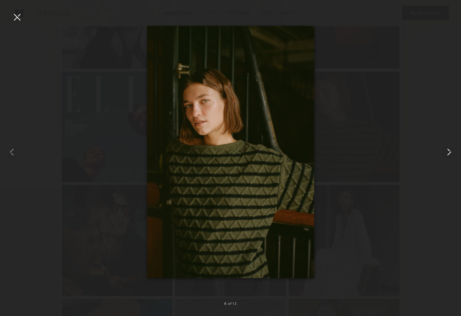
click at [449, 150] on common-icon at bounding box center [449, 152] width 12 height 12
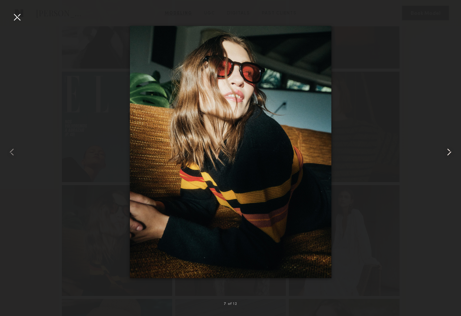
click at [449, 150] on common-icon at bounding box center [449, 152] width 12 height 12
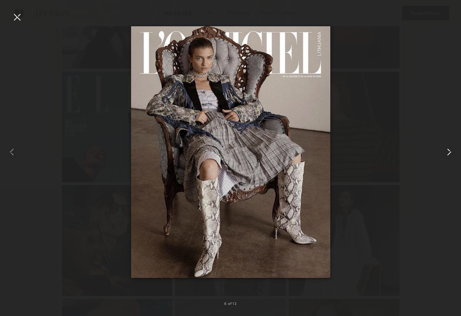
click at [449, 150] on common-icon at bounding box center [449, 152] width 12 height 12
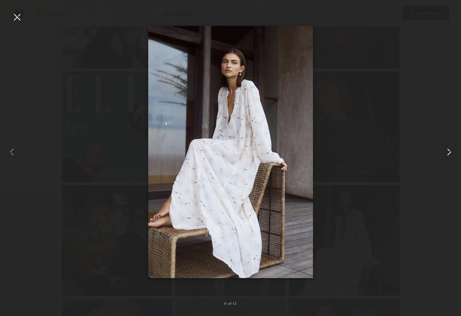
click at [449, 150] on common-icon at bounding box center [449, 152] width 12 height 12
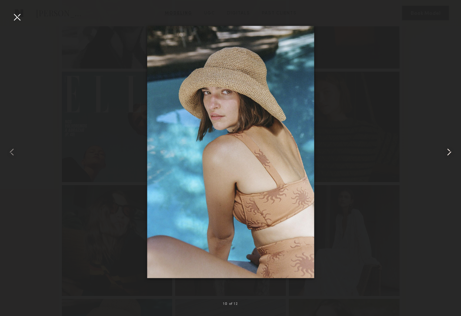
click at [449, 150] on common-icon at bounding box center [449, 152] width 12 height 12
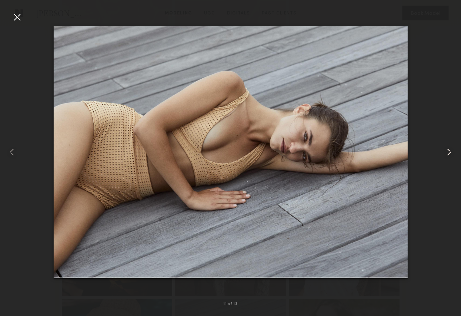
click at [449, 150] on common-icon at bounding box center [449, 152] width 12 height 12
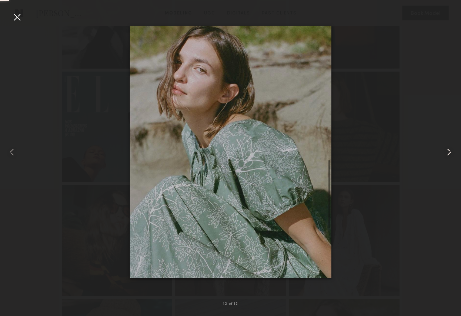
click at [449, 150] on common-icon at bounding box center [449, 152] width 12 height 12
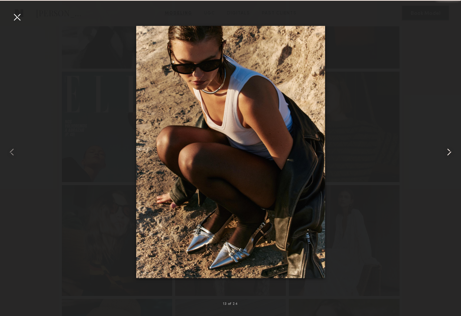
click at [449, 150] on common-icon at bounding box center [449, 152] width 12 height 12
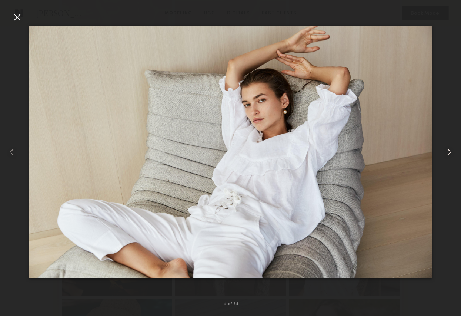
click at [449, 150] on common-icon at bounding box center [449, 152] width 12 height 12
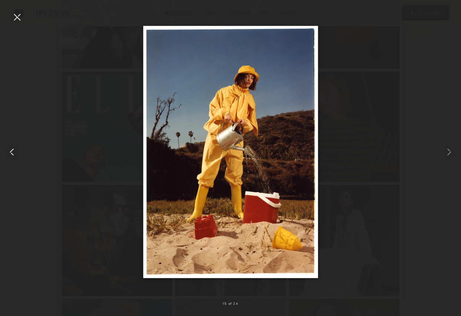
click at [9, 157] on common-icon at bounding box center [12, 152] width 12 height 12
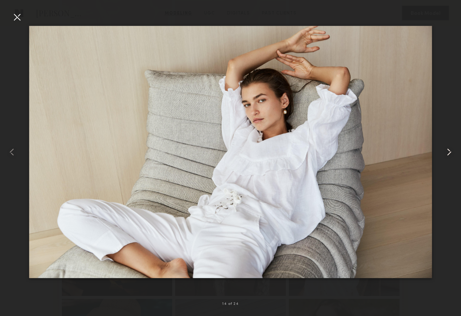
click at [448, 149] on common-icon at bounding box center [449, 152] width 12 height 12
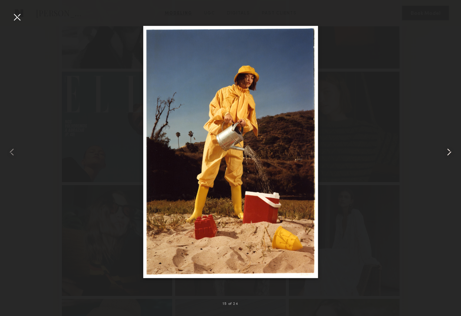
click at [448, 149] on common-icon at bounding box center [449, 152] width 12 height 12
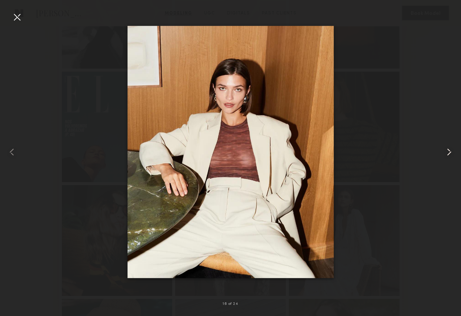
click at [448, 149] on common-icon at bounding box center [449, 152] width 12 height 12
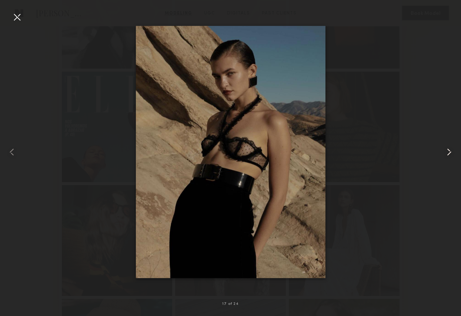
click at [448, 149] on common-icon at bounding box center [449, 152] width 12 height 12
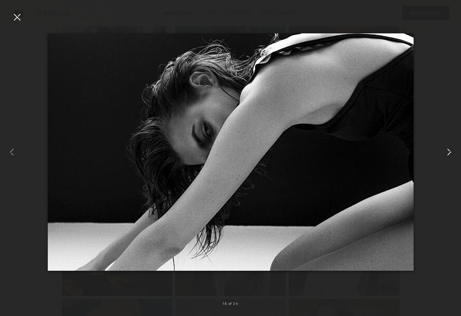
click at [448, 149] on common-icon at bounding box center [449, 152] width 12 height 12
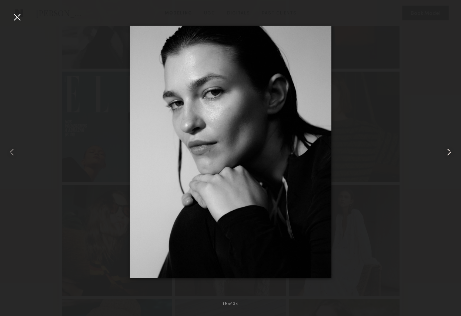
click at [448, 149] on common-icon at bounding box center [449, 152] width 12 height 12
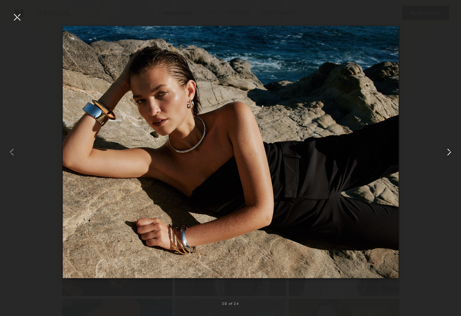
click at [448, 149] on common-icon at bounding box center [449, 152] width 12 height 12
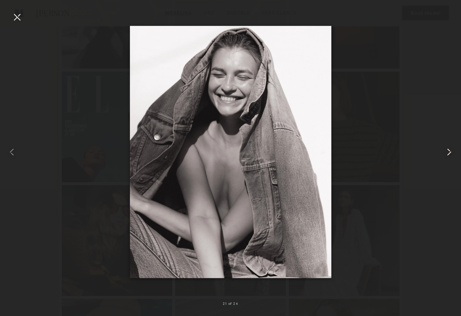
click at [450, 149] on common-icon at bounding box center [449, 152] width 12 height 12
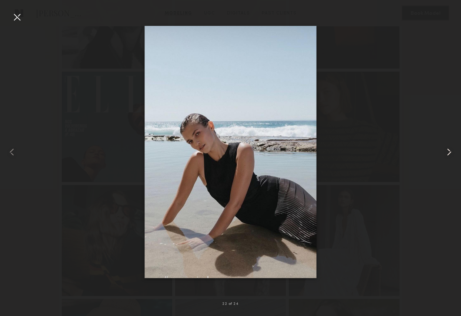
click at [450, 149] on common-icon at bounding box center [449, 152] width 12 height 12
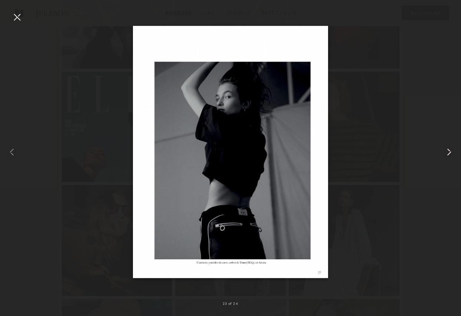
click at [450, 149] on common-icon at bounding box center [449, 152] width 12 height 12
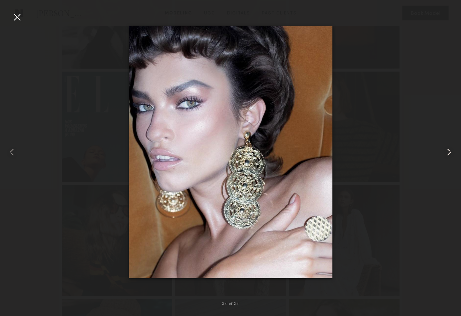
click at [450, 149] on common-icon at bounding box center [449, 152] width 12 height 12
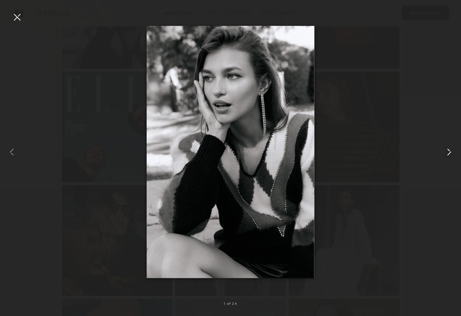
click at [450, 149] on common-icon at bounding box center [449, 152] width 12 height 12
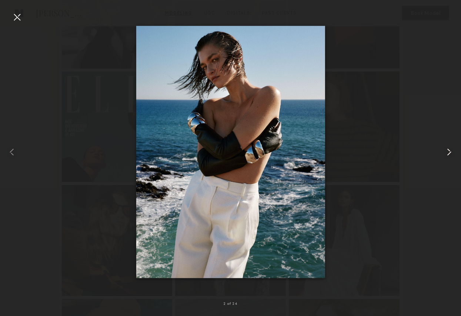
click at [450, 149] on common-icon at bounding box center [449, 152] width 12 height 12
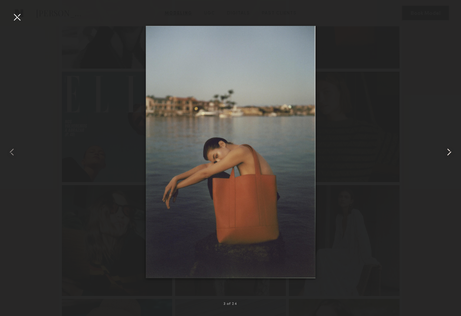
click at [450, 149] on common-icon at bounding box center [449, 152] width 12 height 12
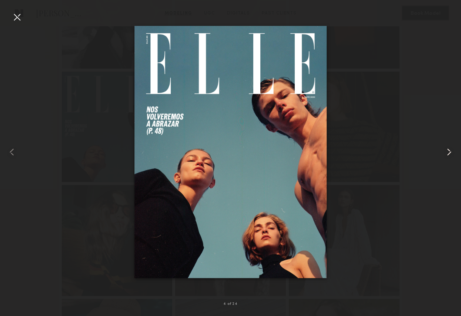
click at [450, 149] on common-icon at bounding box center [449, 152] width 12 height 12
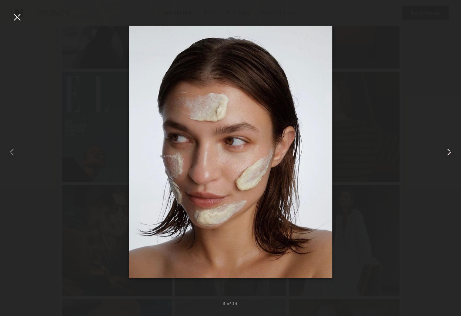
click at [450, 149] on common-icon at bounding box center [449, 152] width 12 height 12
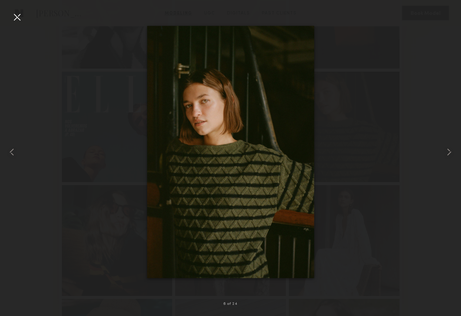
click at [20, 17] on div at bounding box center [17, 17] width 12 height 12
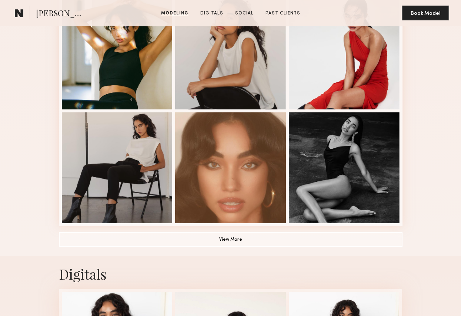
scroll to position [418, 0]
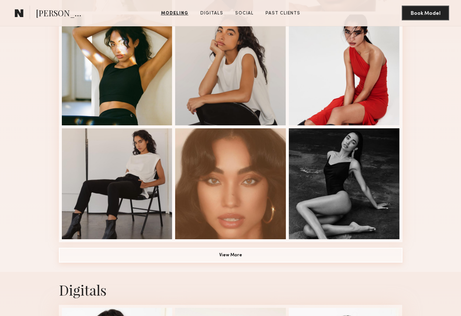
click at [283, 255] on button "View More" at bounding box center [231, 254] width 344 height 15
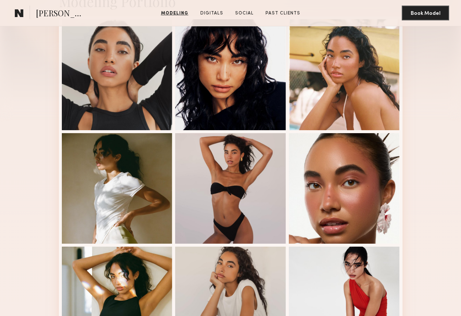
scroll to position [0, 0]
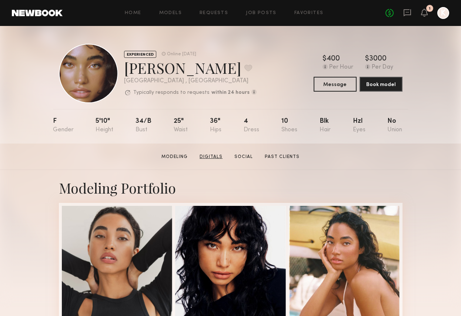
click at [216, 157] on link "Digitals" at bounding box center [211, 156] width 29 height 7
